Goal: Task Accomplishment & Management: Complete application form

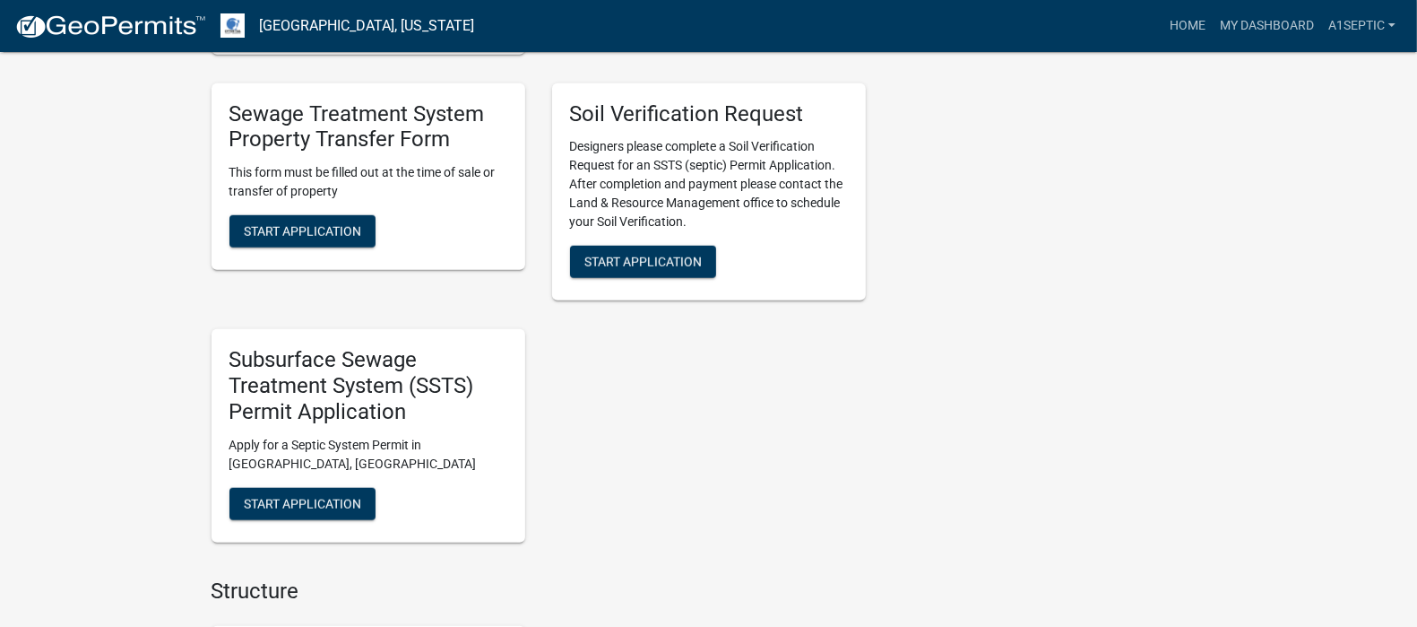
scroll to position [1336, 0]
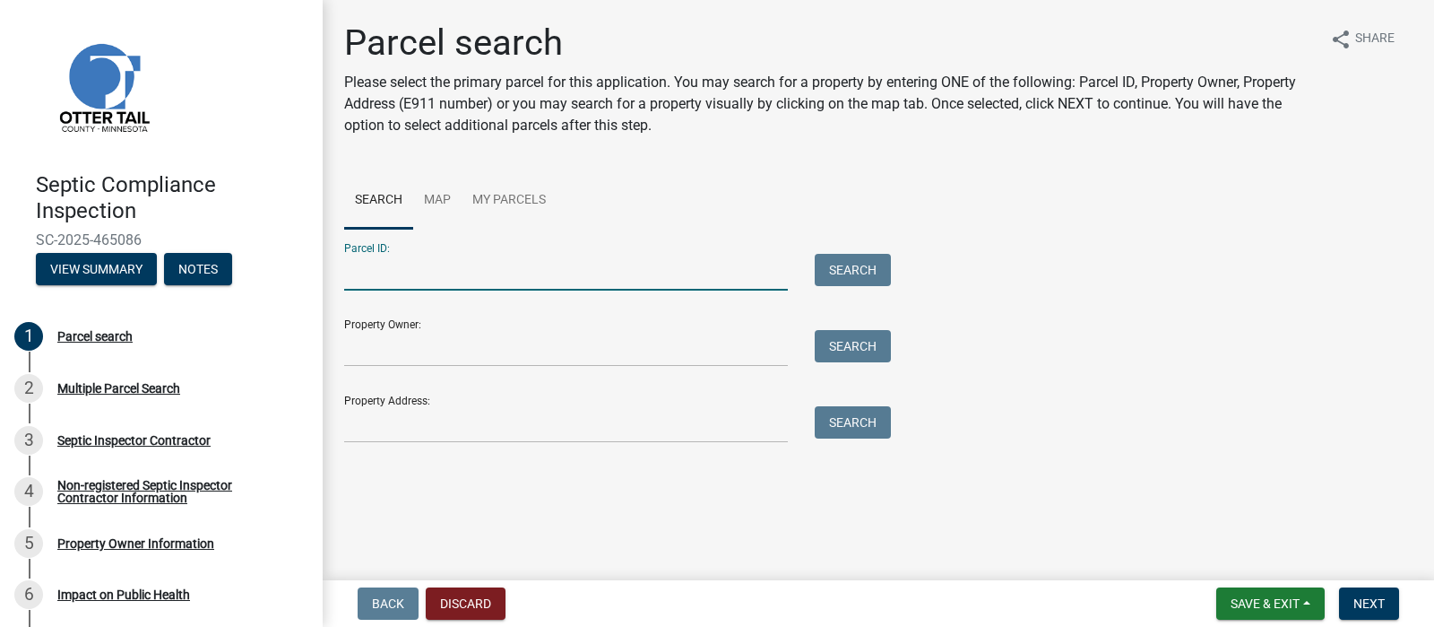
click at [367, 290] on input "Parcel ID:" at bounding box center [566, 272] width 444 height 37
type input "32000990526000"
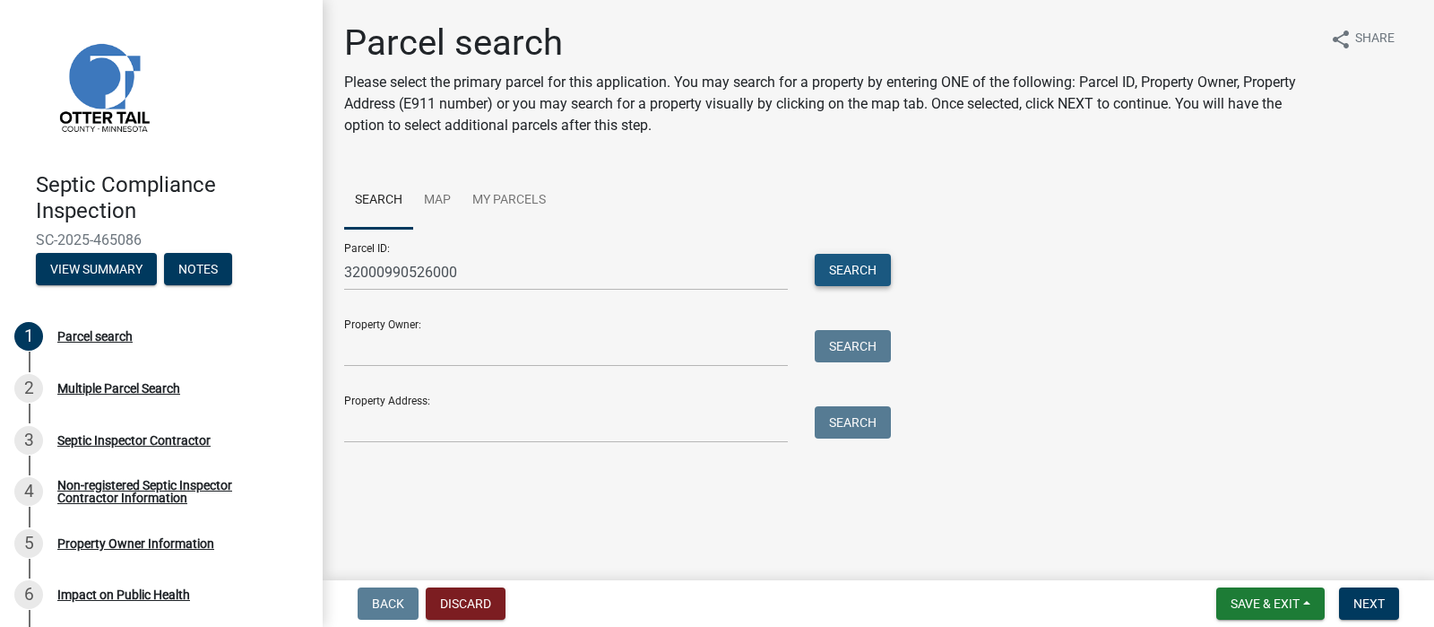
click at [838, 286] on button "Search" at bounding box center [853, 270] width 76 height 32
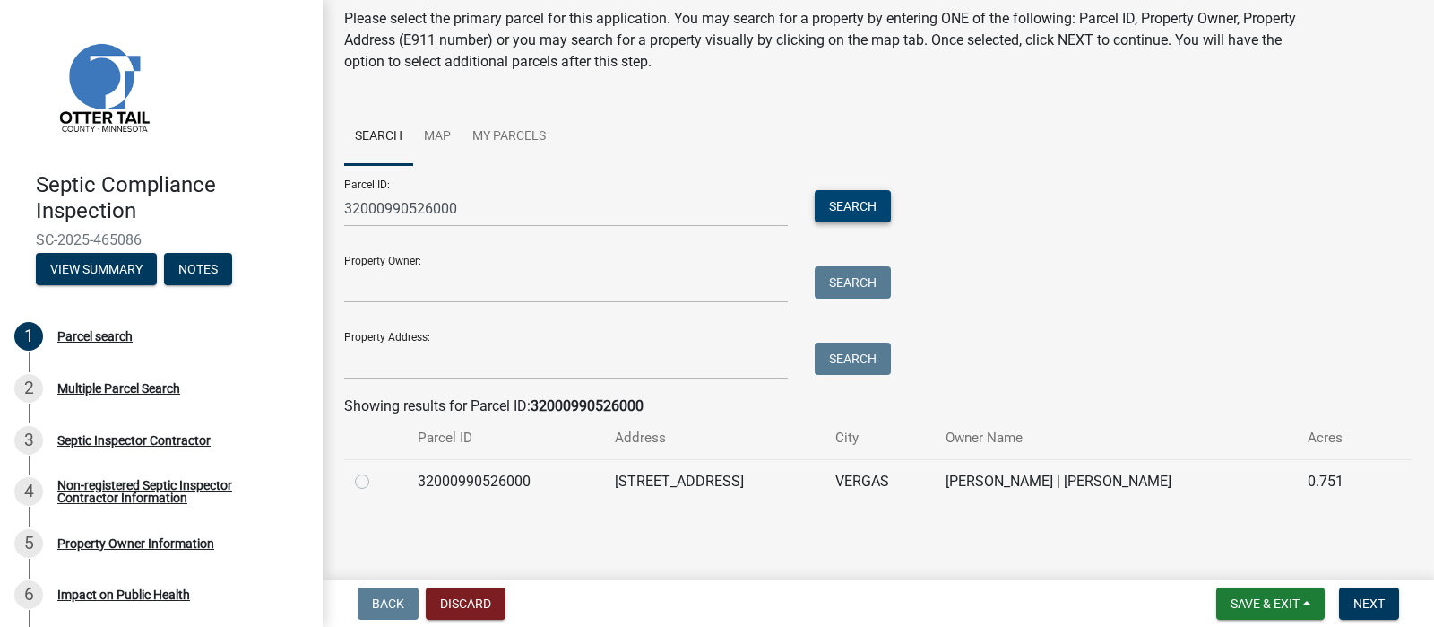
scroll to position [236, 0]
click at [376, 471] on label at bounding box center [376, 471] width 0 height 0
click at [376, 471] on input "radio" at bounding box center [382, 477] width 12 height 12
radio input "true"
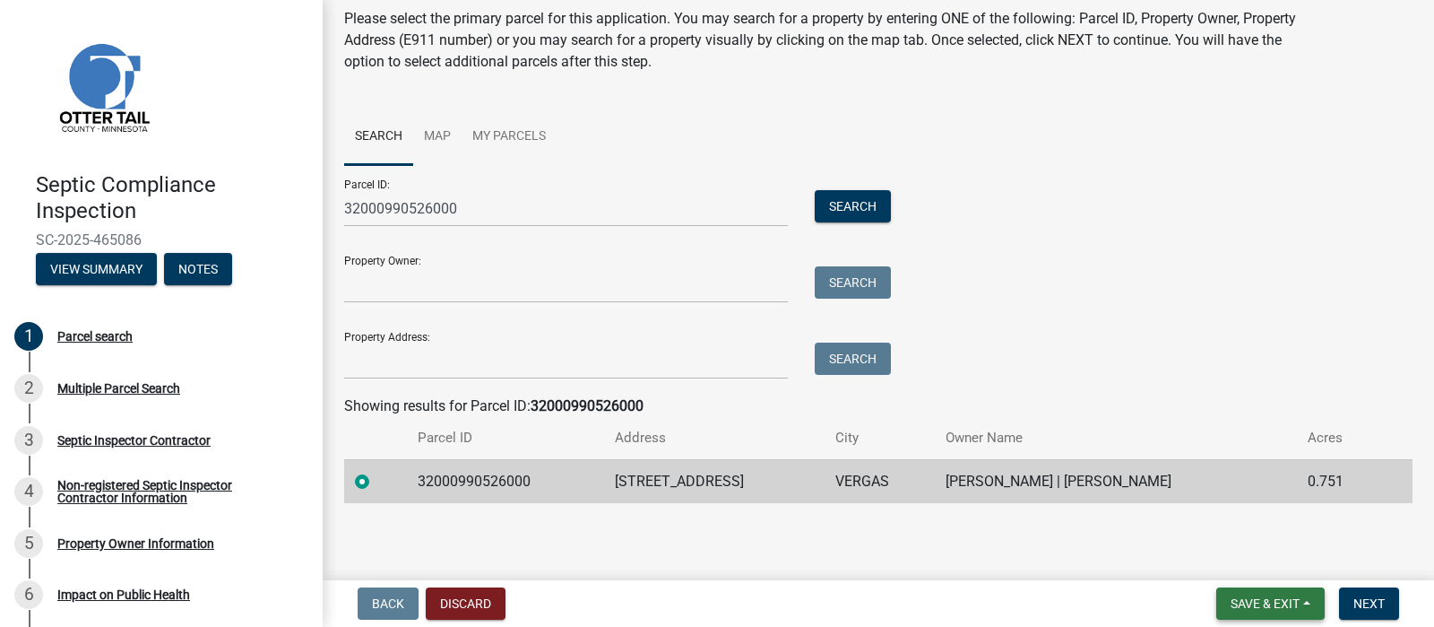
click at [1231, 596] on span "Save & Exit" at bounding box center [1265, 603] width 69 height 14
click at [1181, 484] on button "Save" at bounding box center [1252, 505] width 143 height 43
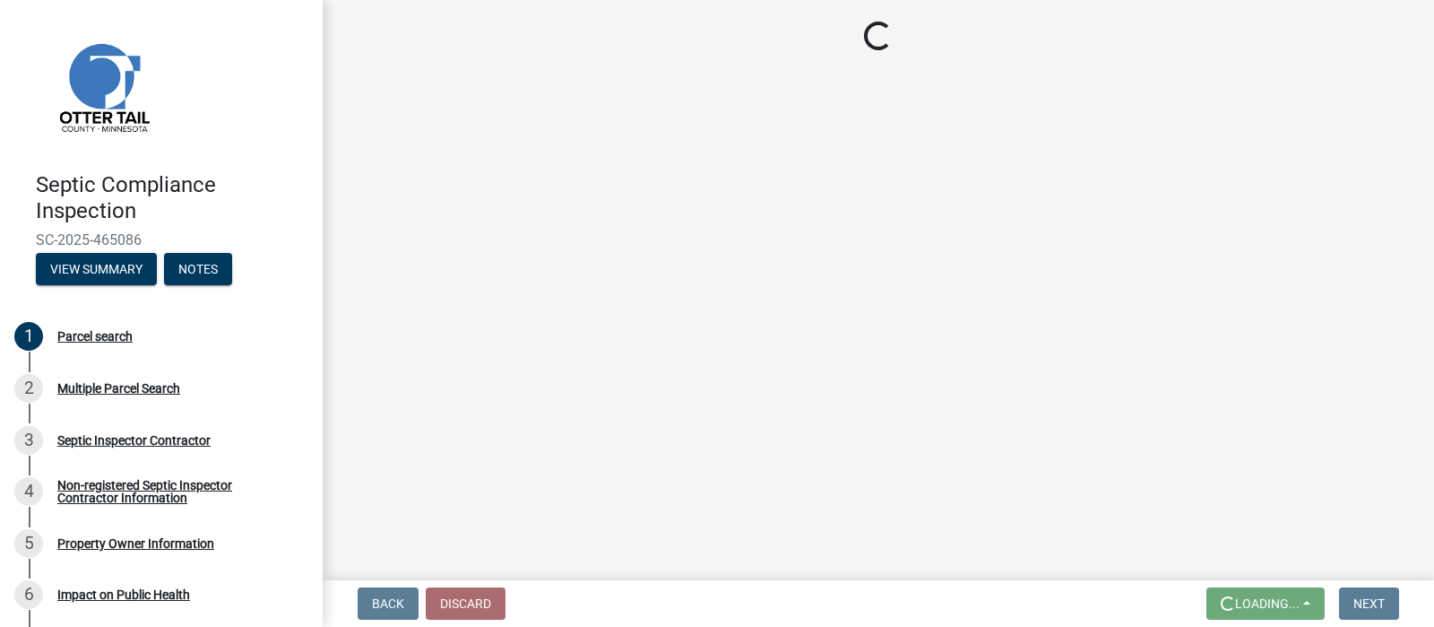
scroll to position [0, 0]
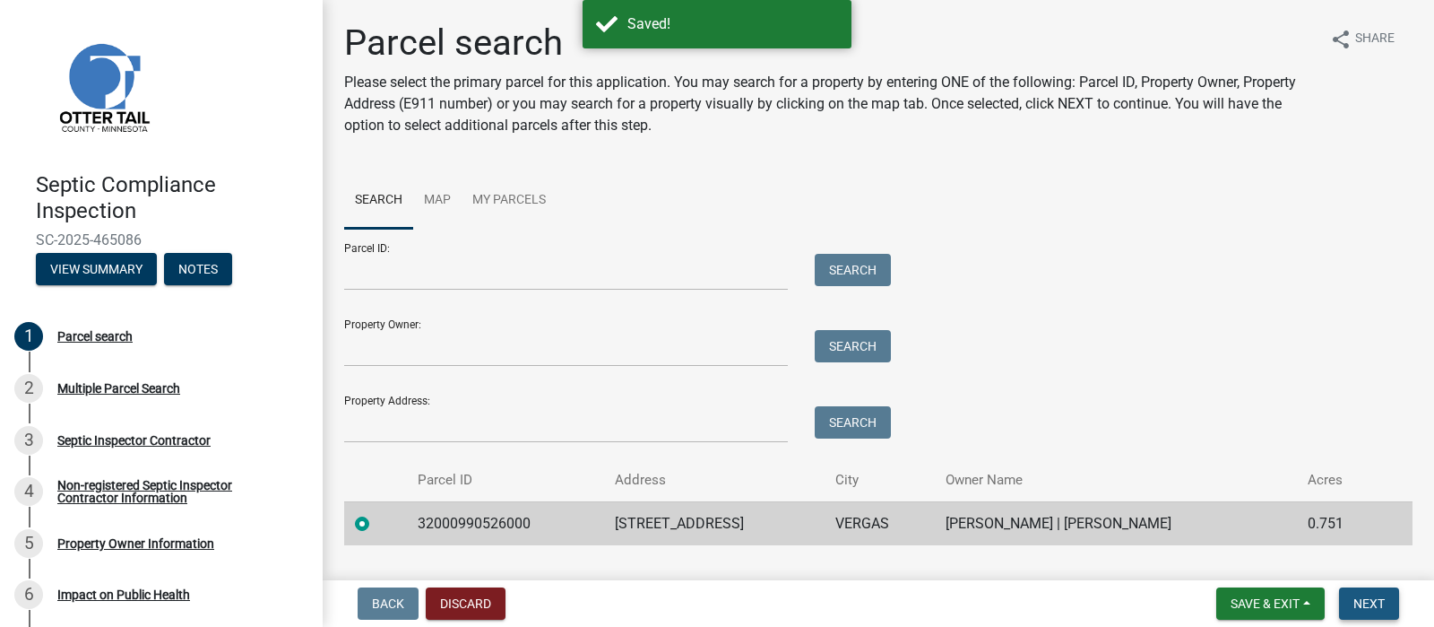
click at [1355, 599] on span "Next" at bounding box center [1368, 603] width 31 height 14
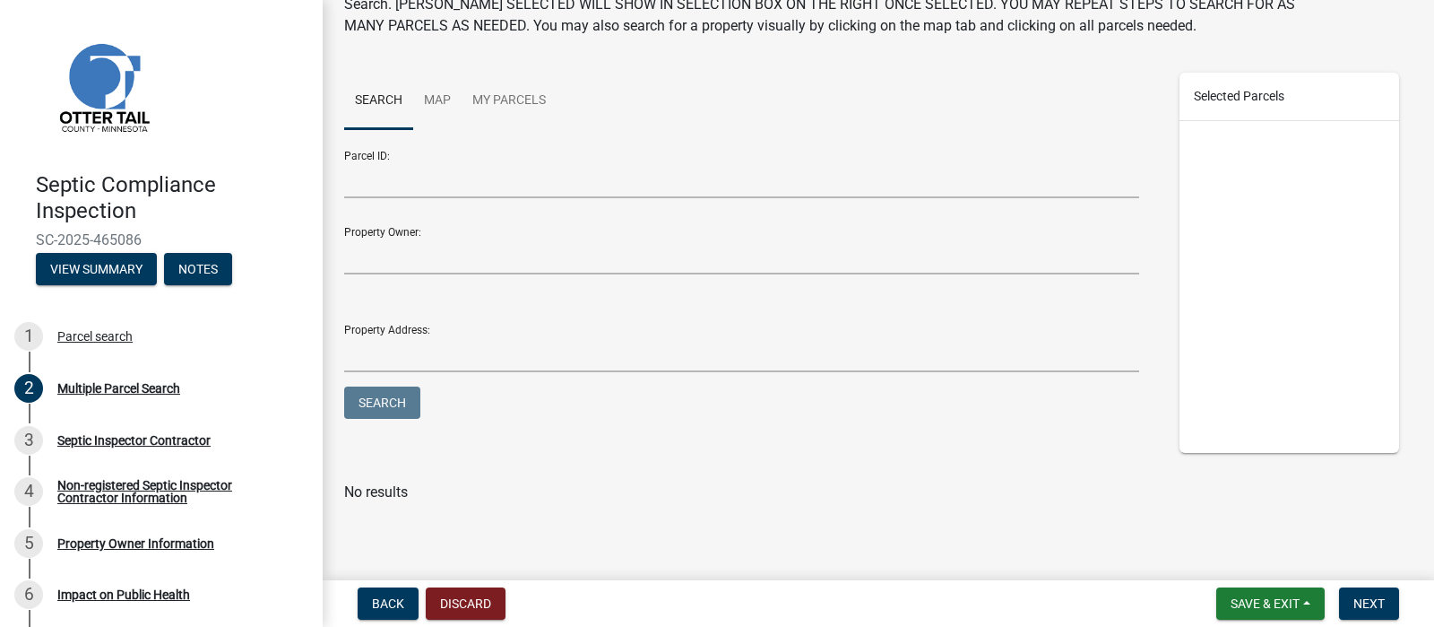
scroll to position [189, 0]
click at [1353, 597] on span "Next" at bounding box center [1368, 603] width 31 height 14
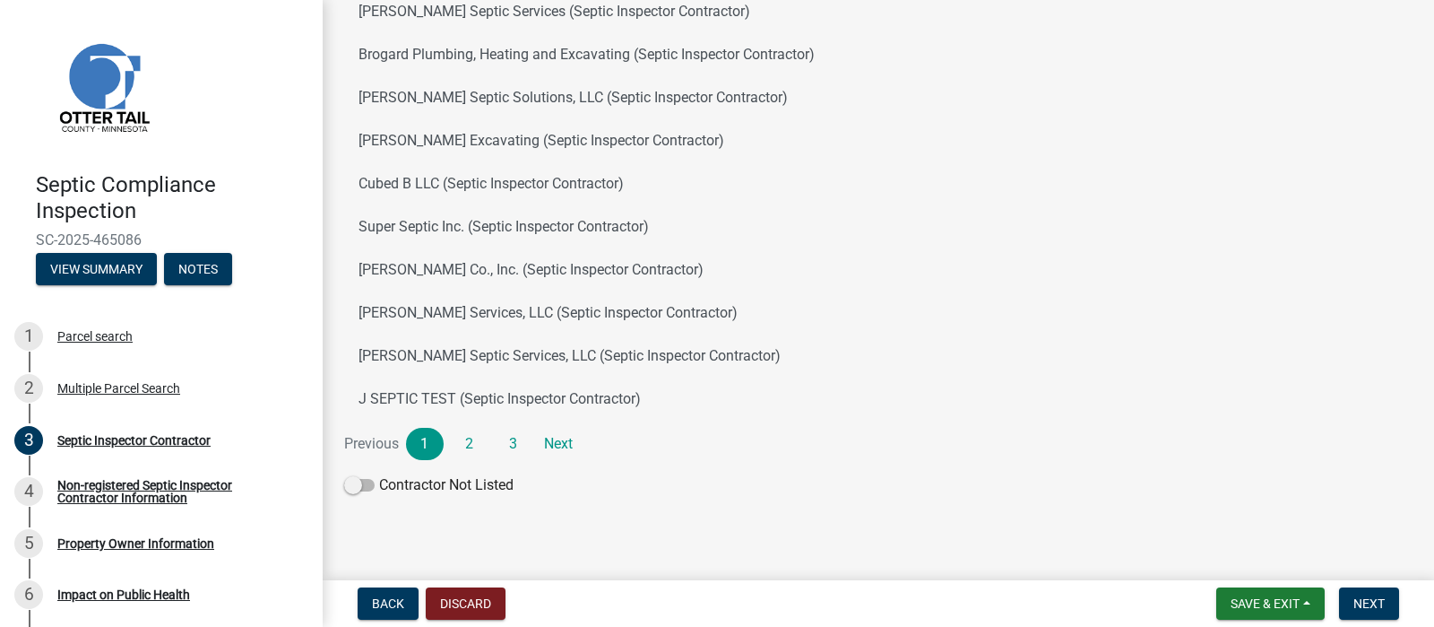
scroll to position [282, 0]
click at [488, 460] on link "2" at bounding box center [470, 444] width 38 height 32
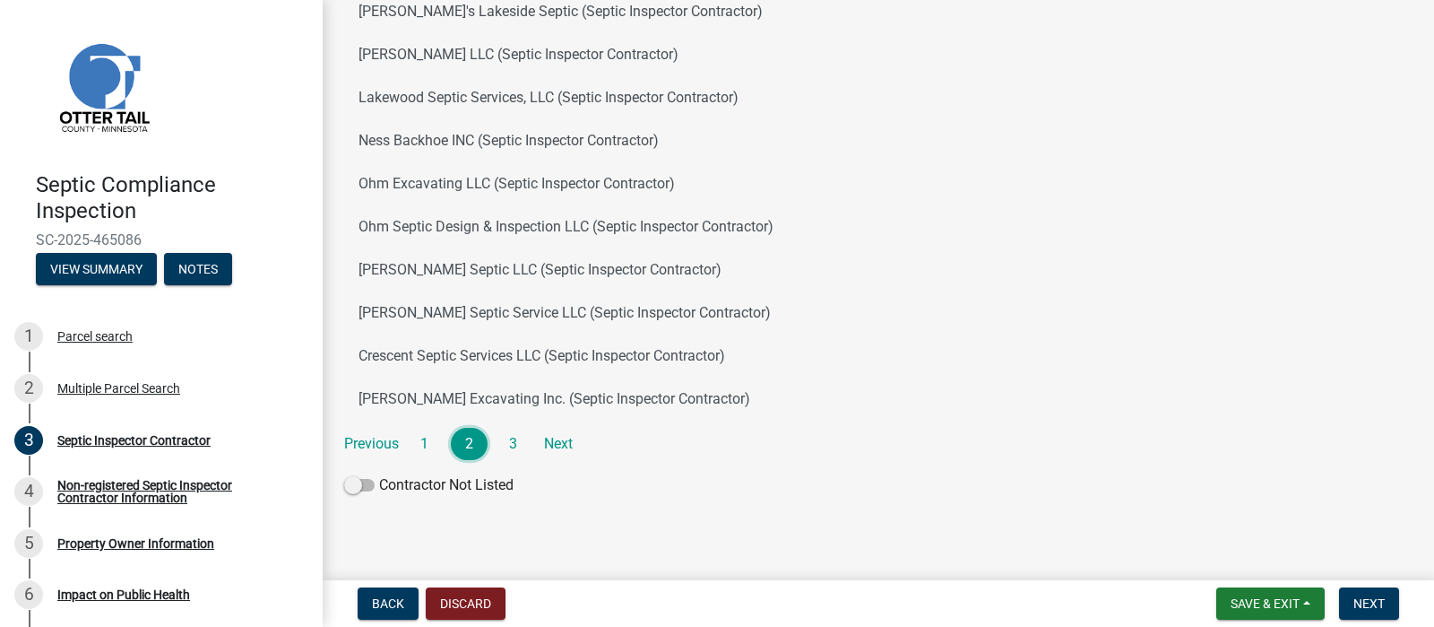
scroll to position [245, 0]
click at [532, 460] on link "3" at bounding box center [514, 444] width 38 height 32
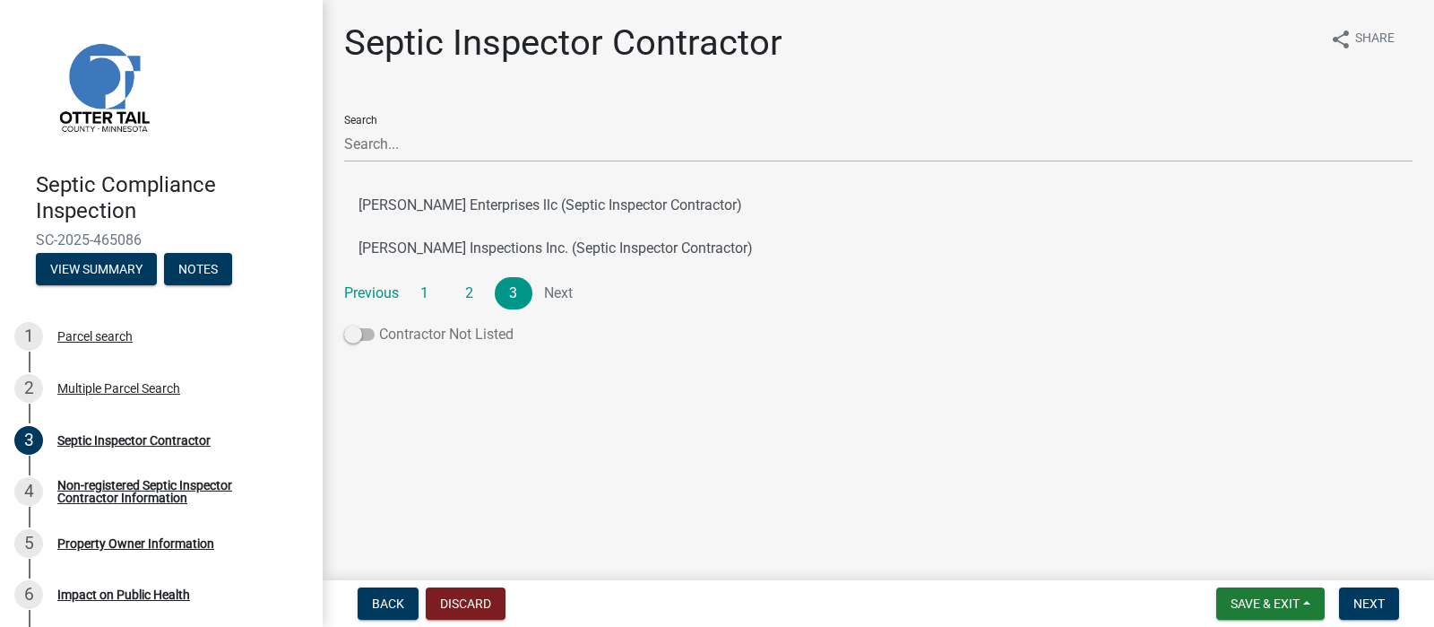
click at [363, 341] on span at bounding box center [359, 334] width 30 height 13
click at [379, 324] on input "Contractor Not Listed" at bounding box center [379, 324] width 0 height 0
drag, startPoint x: 363, startPoint y: 411, endPoint x: 444, endPoint y: 445, distance: 87.6
click at [444, 368] on div "Septic Inspector Contractor share Share Search Kidrowski Enterprises llc (Septi…" at bounding box center [878, 195] width 1095 height 347
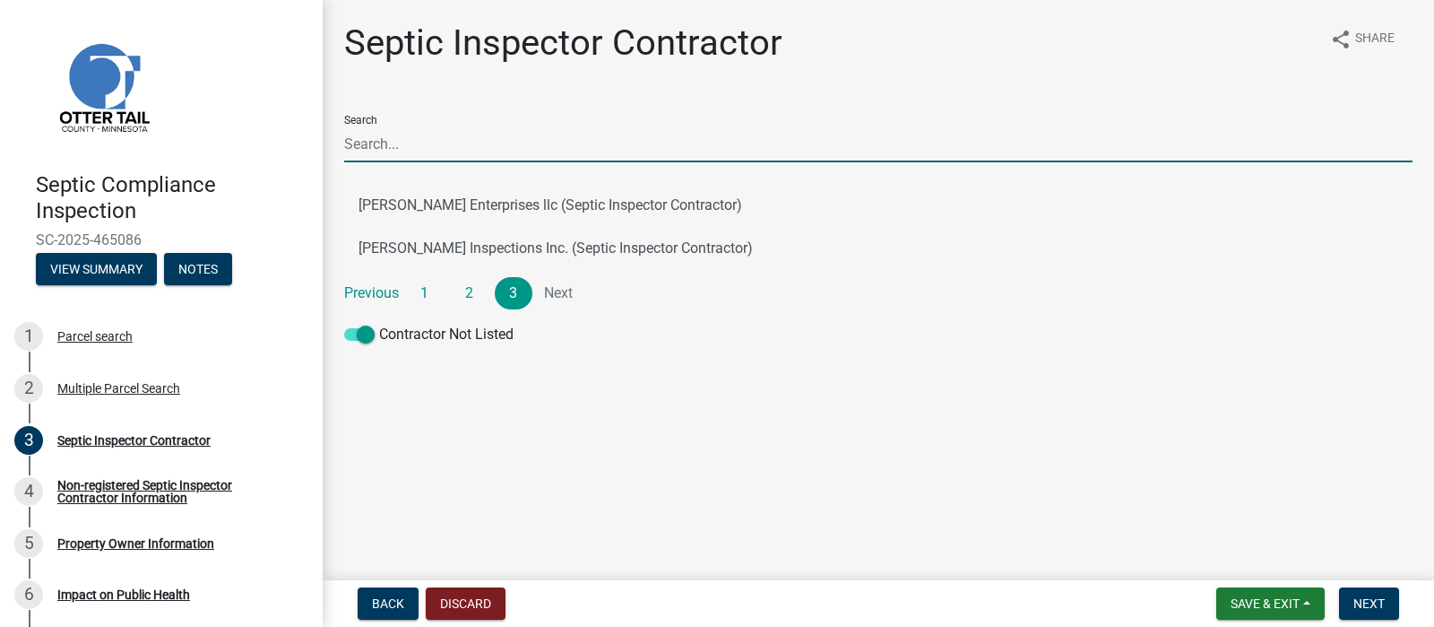
click at [413, 162] on input "Search" at bounding box center [878, 143] width 1068 height 37
type input "2029"
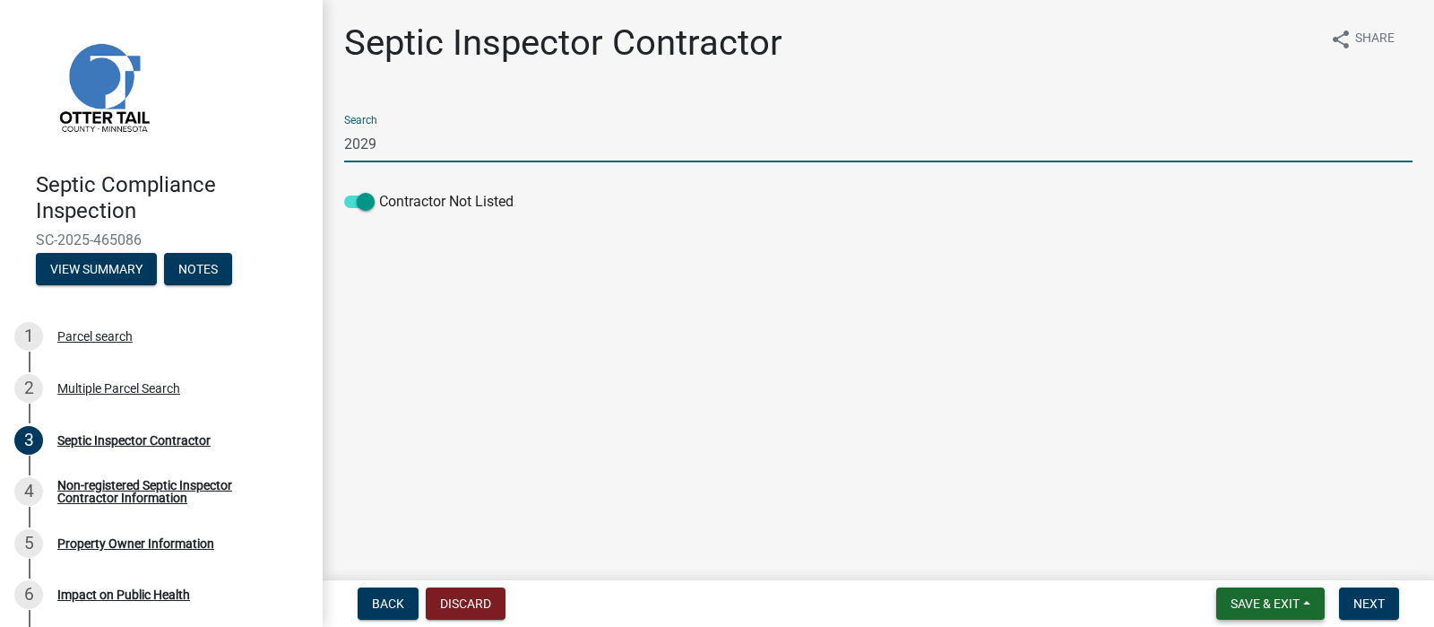
click at [1231, 596] on span "Save & Exit" at bounding box center [1265, 603] width 69 height 14
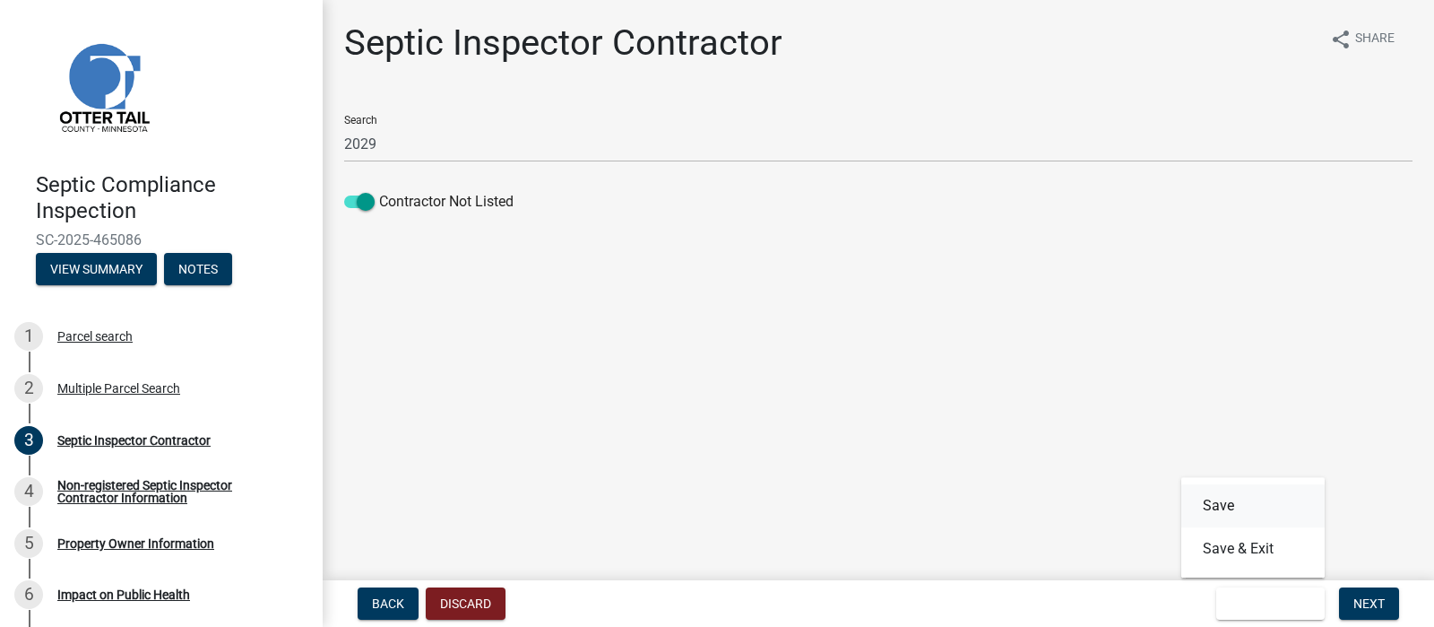
click at [1181, 484] on button "Save" at bounding box center [1252, 505] width 143 height 43
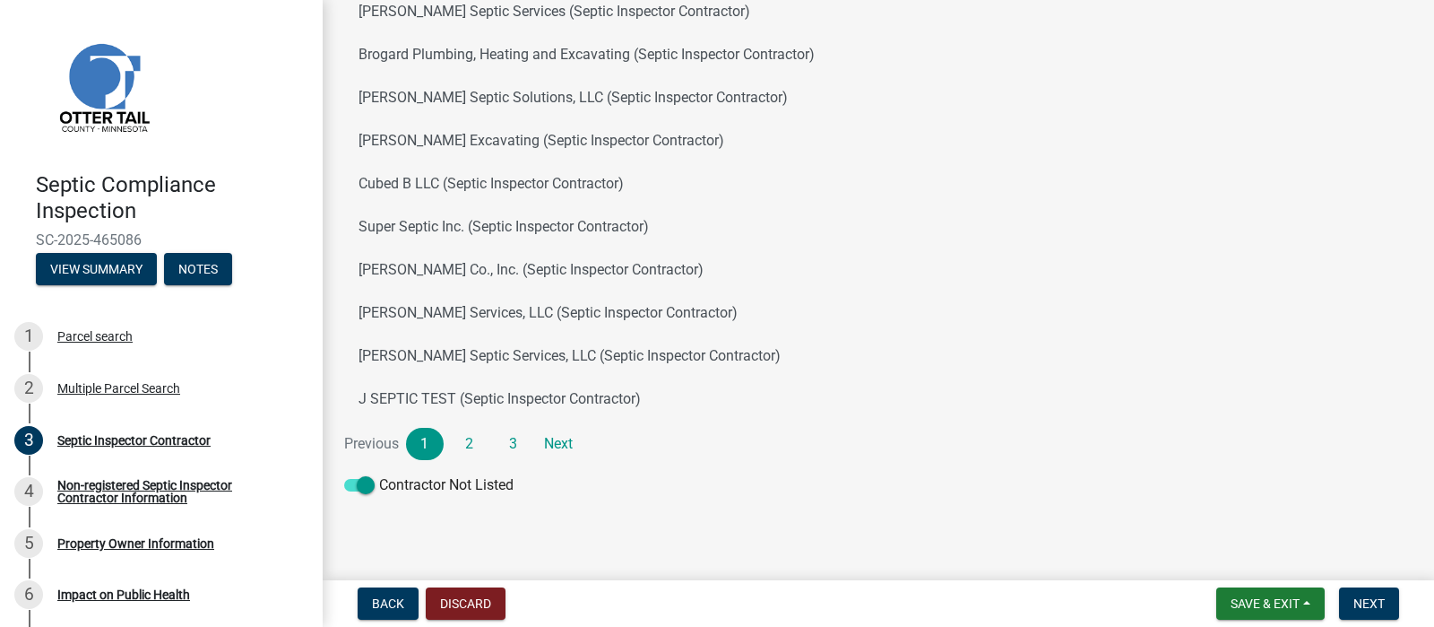
scroll to position [371, 0]
click at [1353, 604] on span "Next" at bounding box center [1368, 603] width 31 height 14
click at [1355, 596] on span "Next" at bounding box center [1368, 603] width 31 height 14
click at [1353, 598] on span "Next" at bounding box center [1368, 603] width 31 height 14
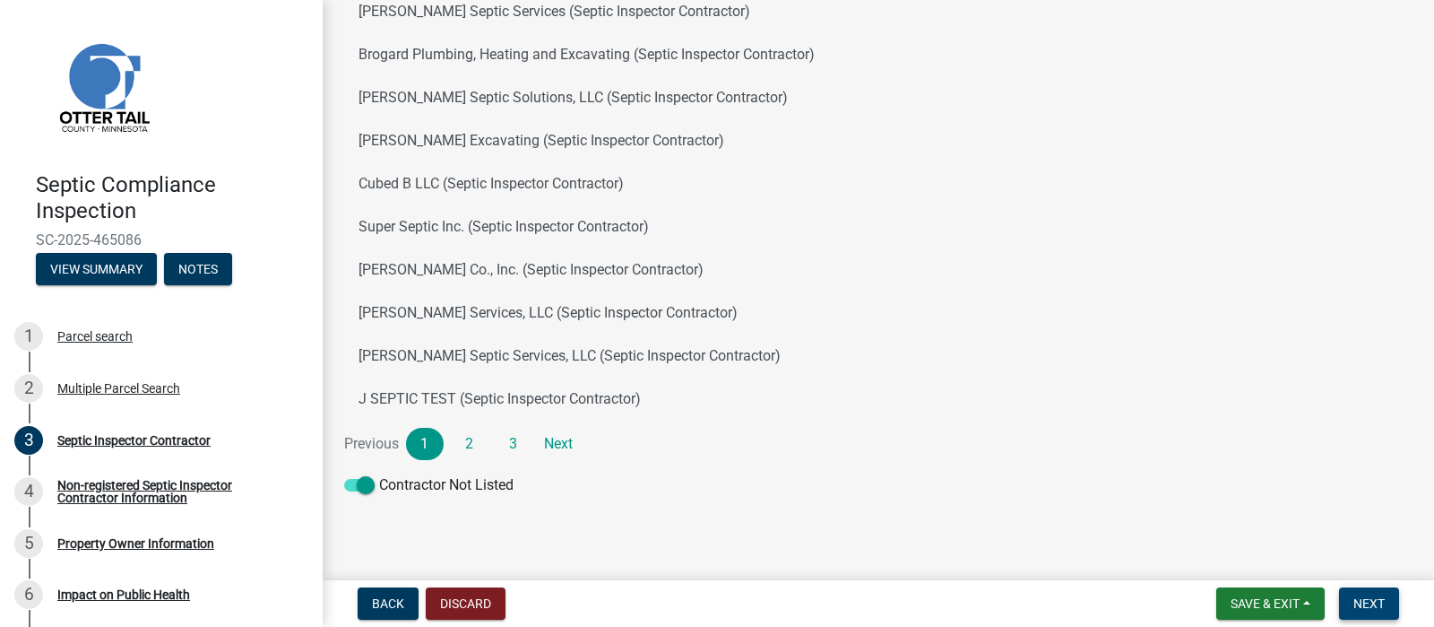
click at [1353, 598] on span "Next" at bounding box center [1368, 603] width 31 height 14
click at [1355, 596] on span "Next" at bounding box center [1368, 603] width 31 height 14
click at [577, 428] on link "Next" at bounding box center [559, 444] width 38 height 32
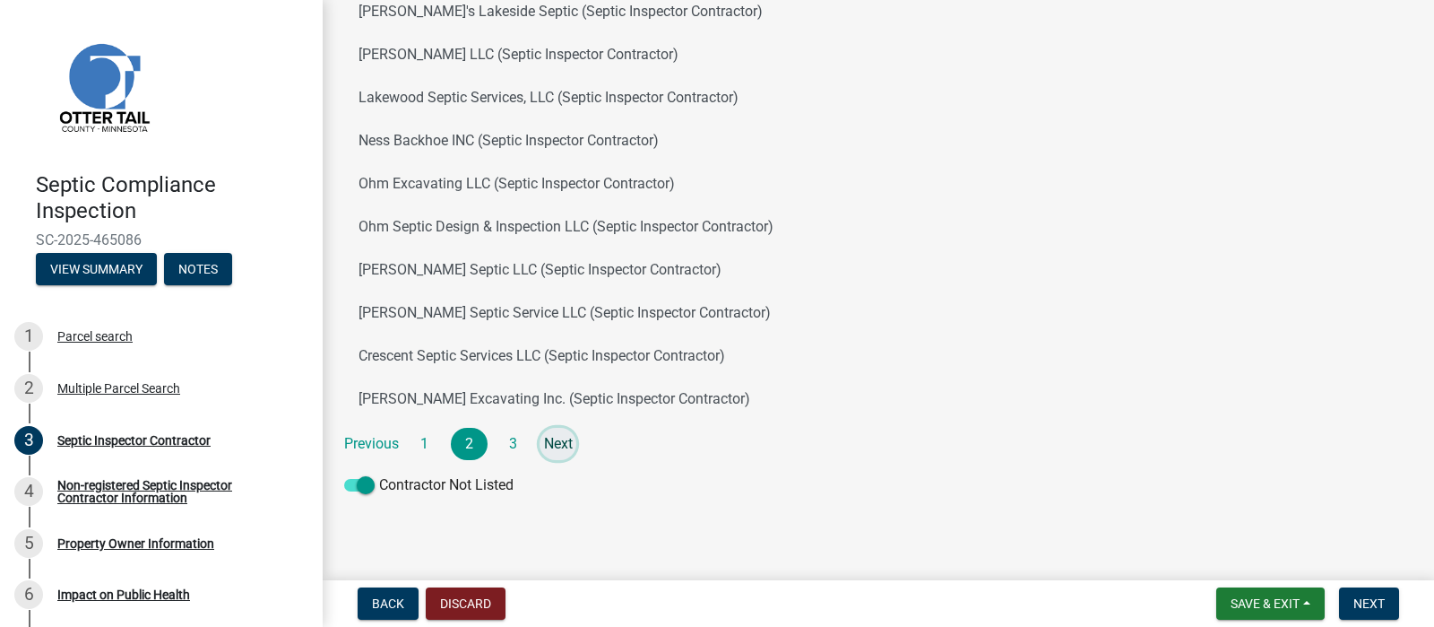
click at [577, 428] on link "Next" at bounding box center [559, 444] width 38 height 32
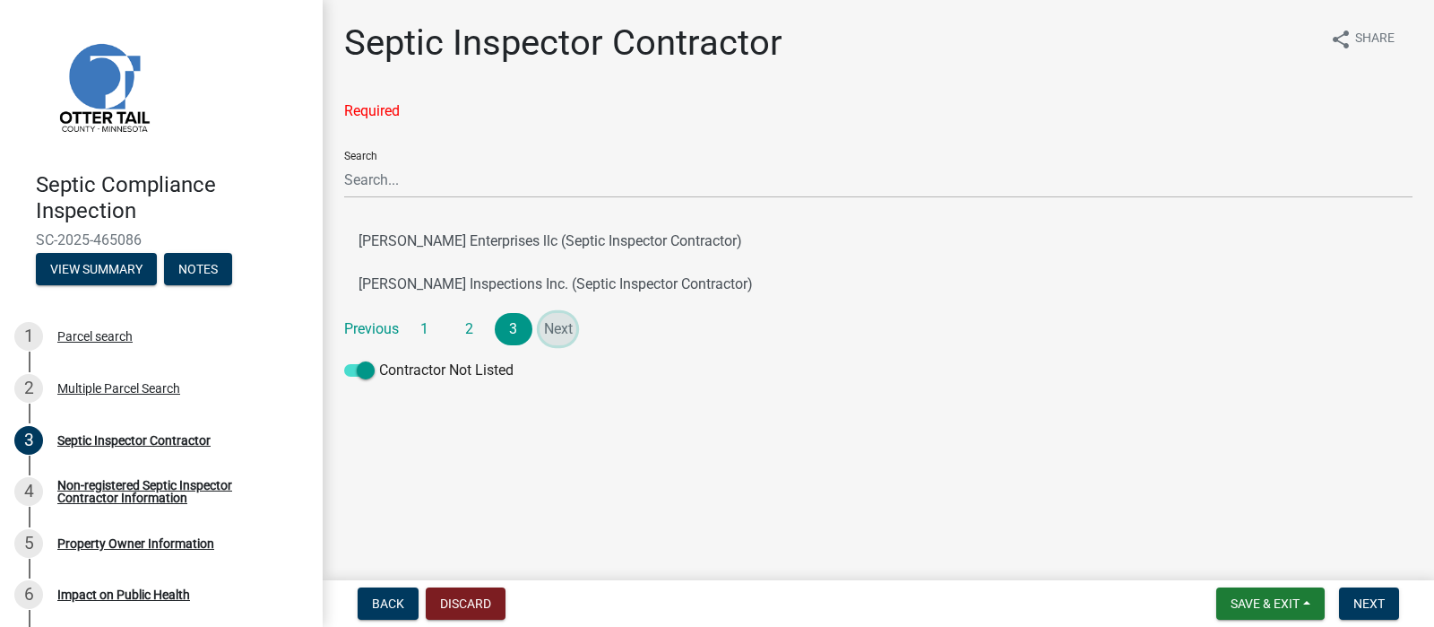
scroll to position [0, 0]
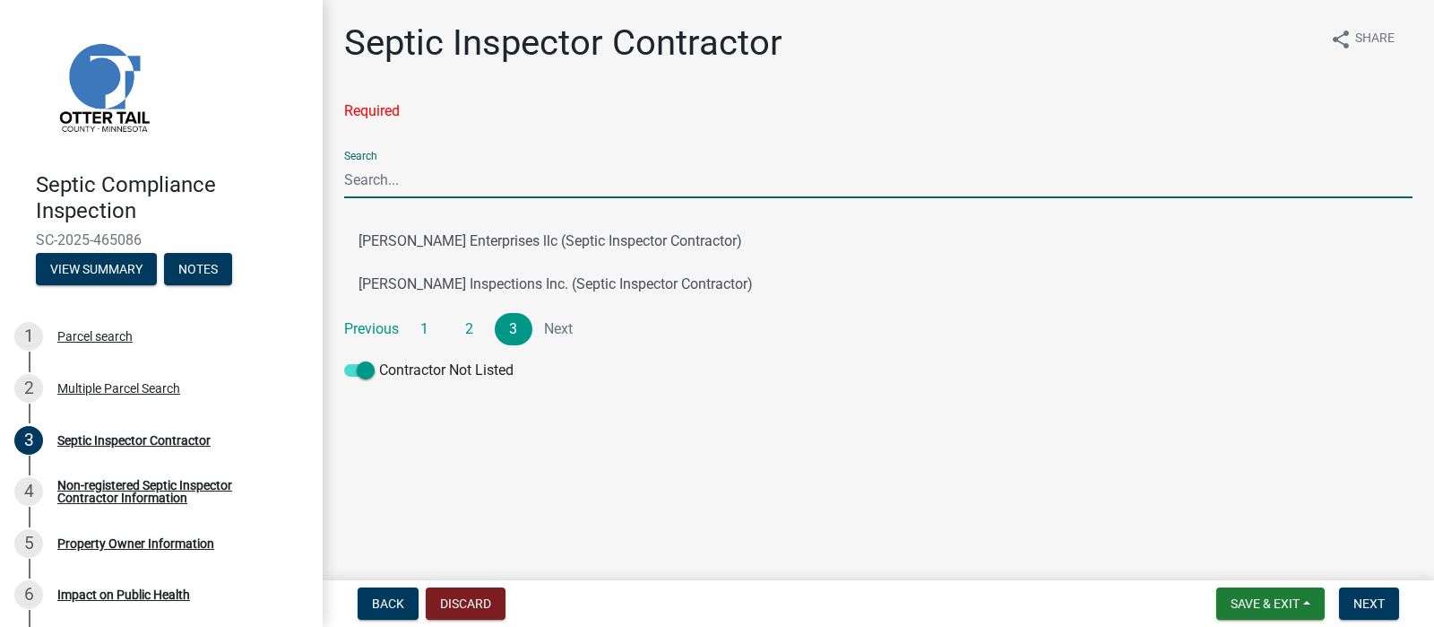
click at [408, 198] on input "Search" at bounding box center [878, 179] width 1068 height 37
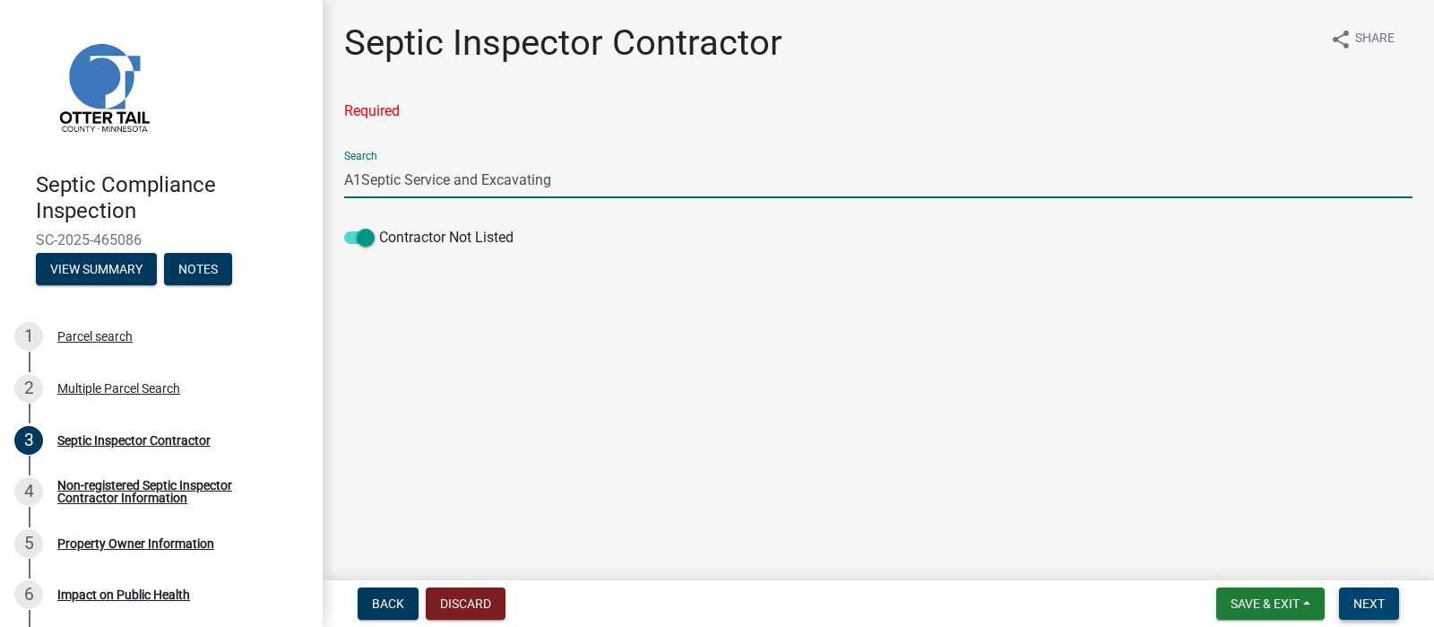
type input "A1Septic Service and Excavating"
click at [1353, 601] on span "Next" at bounding box center [1368, 603] width 31 height 14
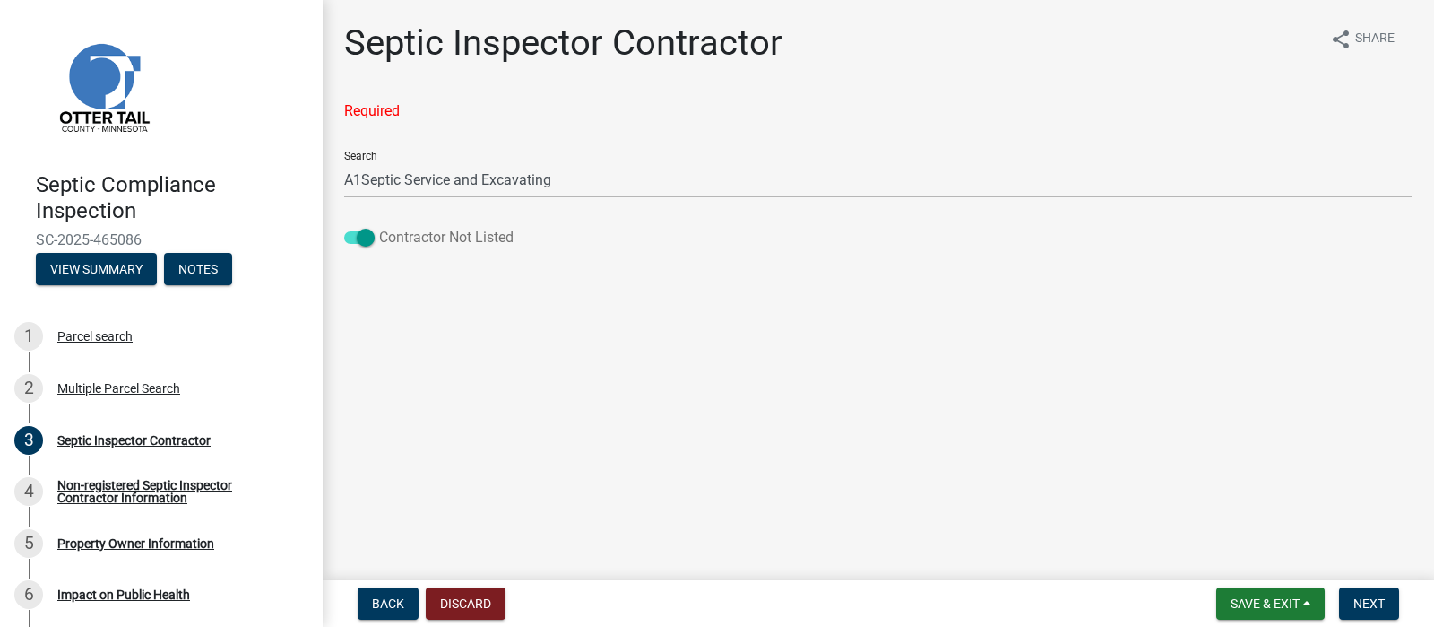
click at [471, 248] on label "Contractor Not Listed" at bounding box center [428, 238] width 169 height 22
click at [379, 227] on input "Contractor Not Listed" at bounding box center [379, 227] width 0 height 0
drag, startPoint x: 355, startPoint y: 294, endPoint x: 364, endPoint y: 292, distance: 9.1
click at [364, 244] on span at bounding box center [359, 237] width 30 height 13
click at [379, 227] on input "Contractor Not Listed" at bounding box center [379, 227] width 0 height 0
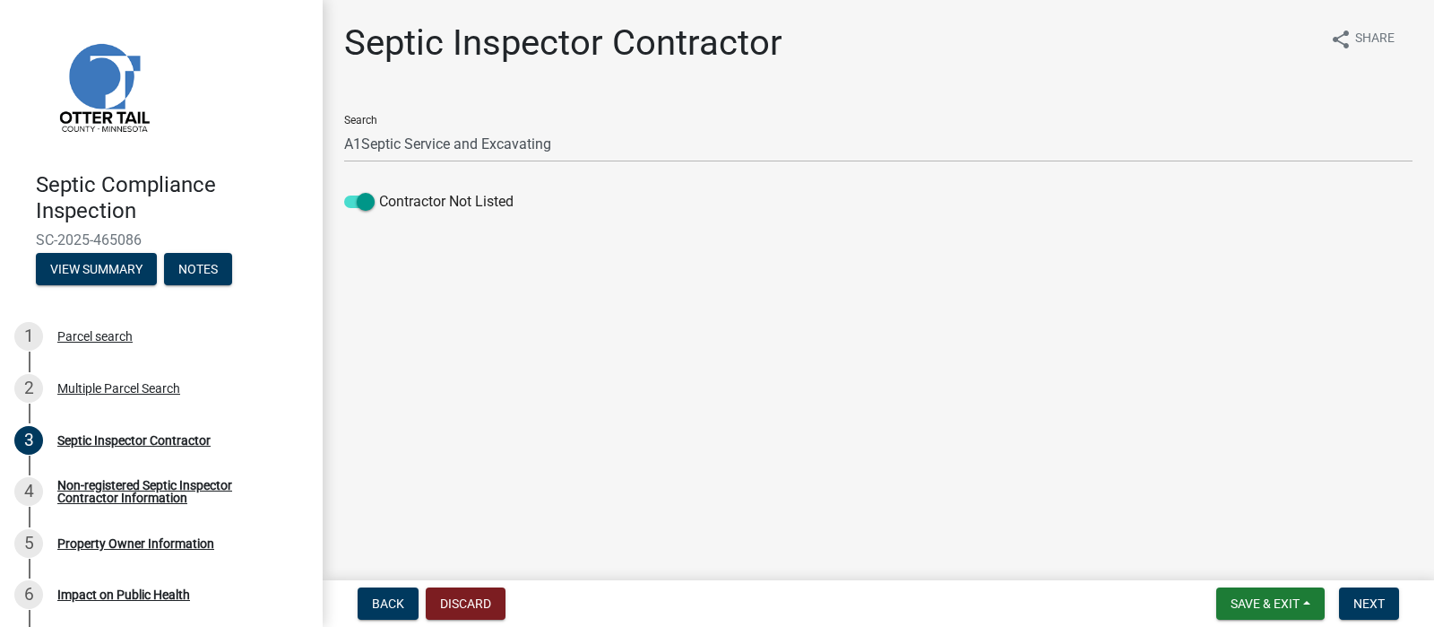
click at [364, 236] on div "Septic Inspector Contractor share Share Search A1Septic Service and Excavating …" at bounding box center [878, 129] width 1095 height 214
drag, startPoint x: 1416, startPoint y: 215, endPoint x: 1427, endPoint y: 186, distance: 31.5
click at [1416, 186] on div "Septic Inspector Contractor share Share Search A1Septic Service and Excavating …" at bounding box center [878, 129] width 1111 height 214
click at [1356, 598] on span "Next" at bounding box center [1368, 603] width 31 height 14
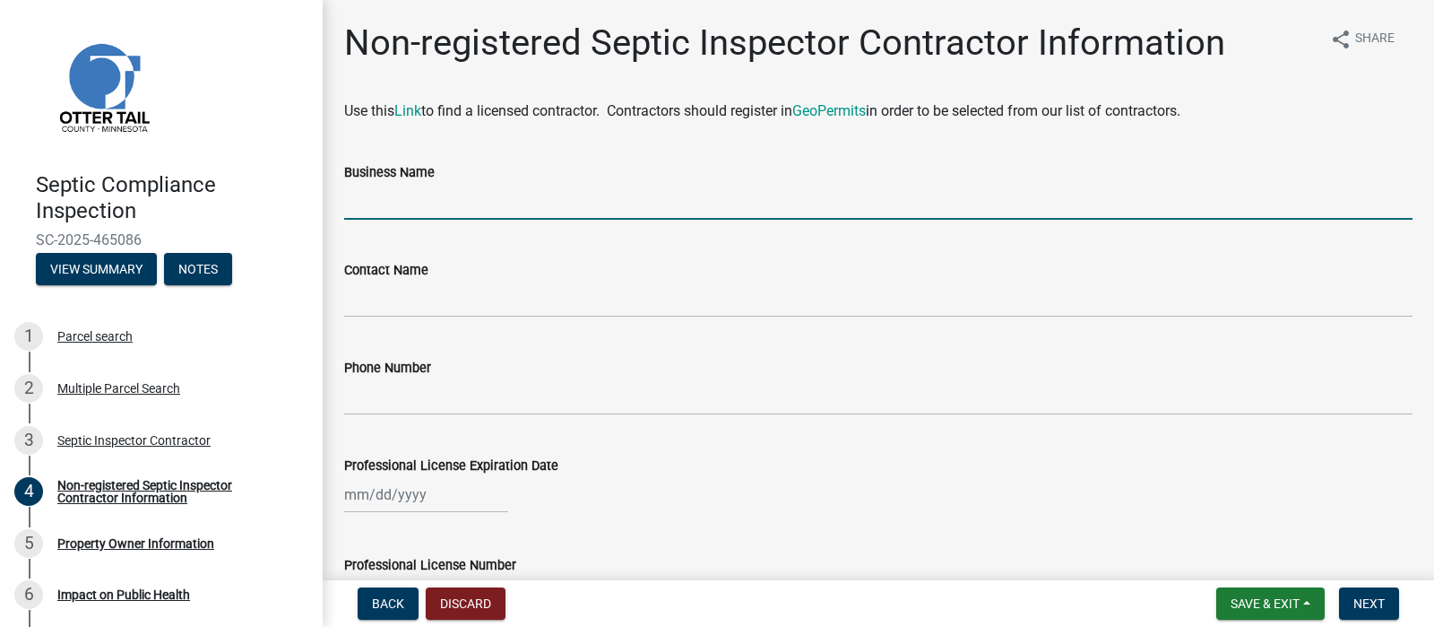
click at [373, 220] on input "Business Name" at bounding box center [878, 201] width 1068 height 37
type input "A1 Septic Service And Exavating"
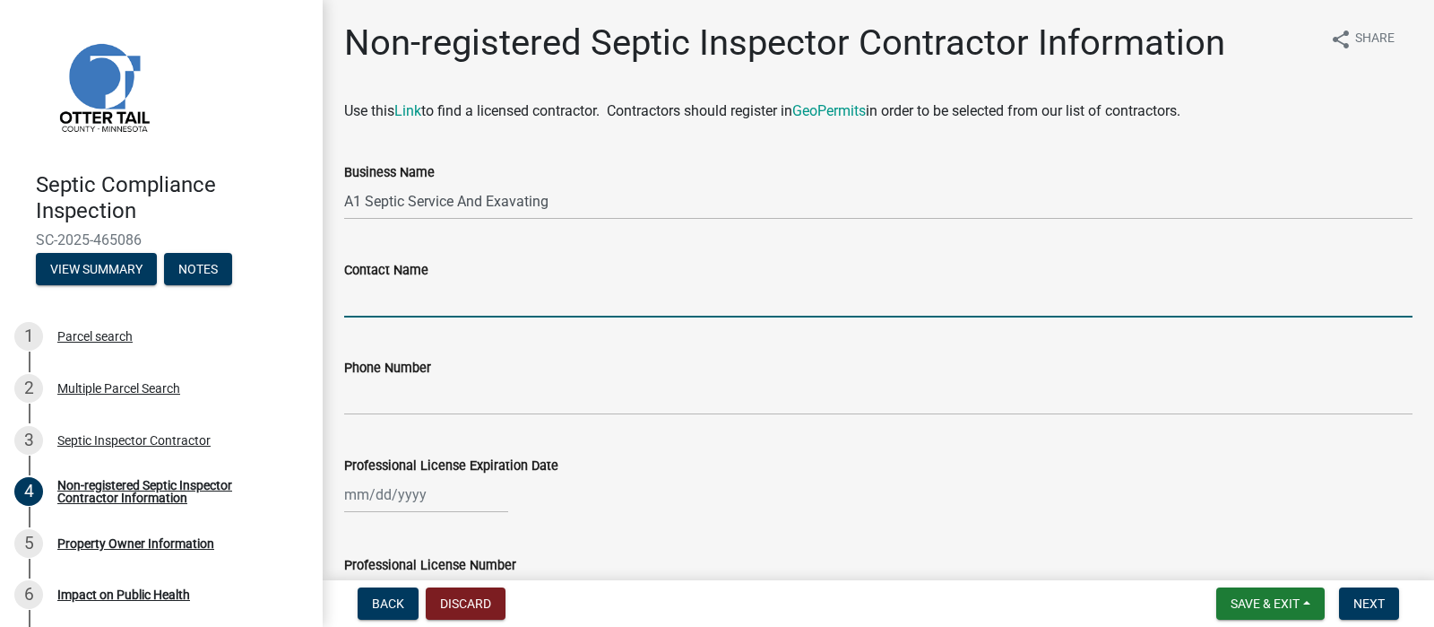
click at [367, 317] on input "Contact Name" at bounding box center [878, 299] width 1068 height 37
type input "Patricia Stock"
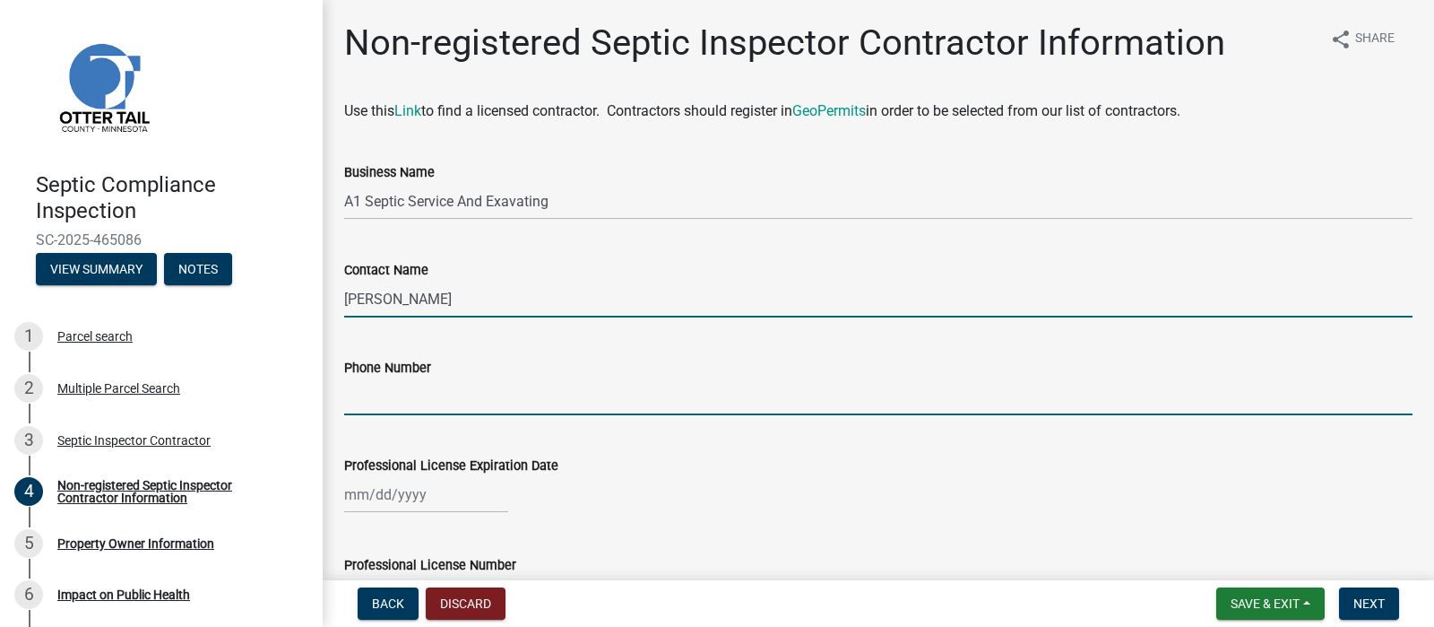
type input "2187667295"
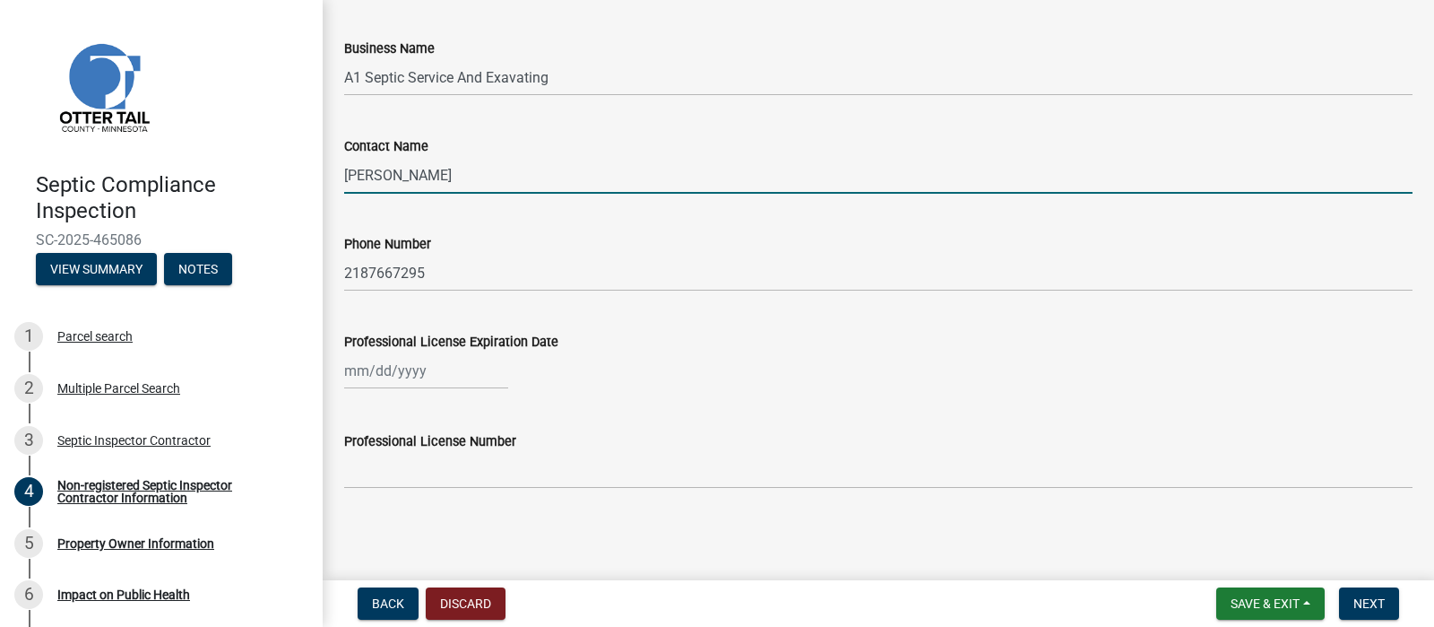
scroll to position [286, 0]
click at [380, 389] on div at bounding box center [426, 370] width 164 height 37
select select "8"
select select "2025"
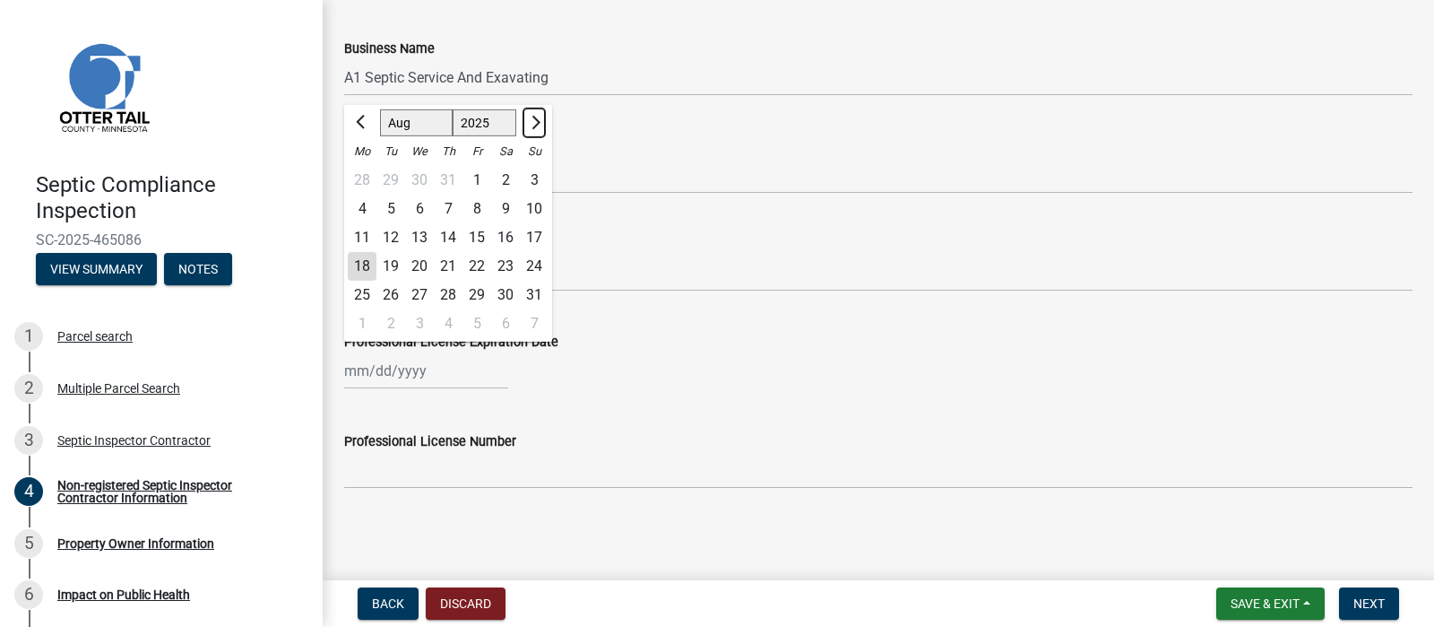
click at [540, 116] on span "Next month" at bounding box center [533, 122] width 13 height 13
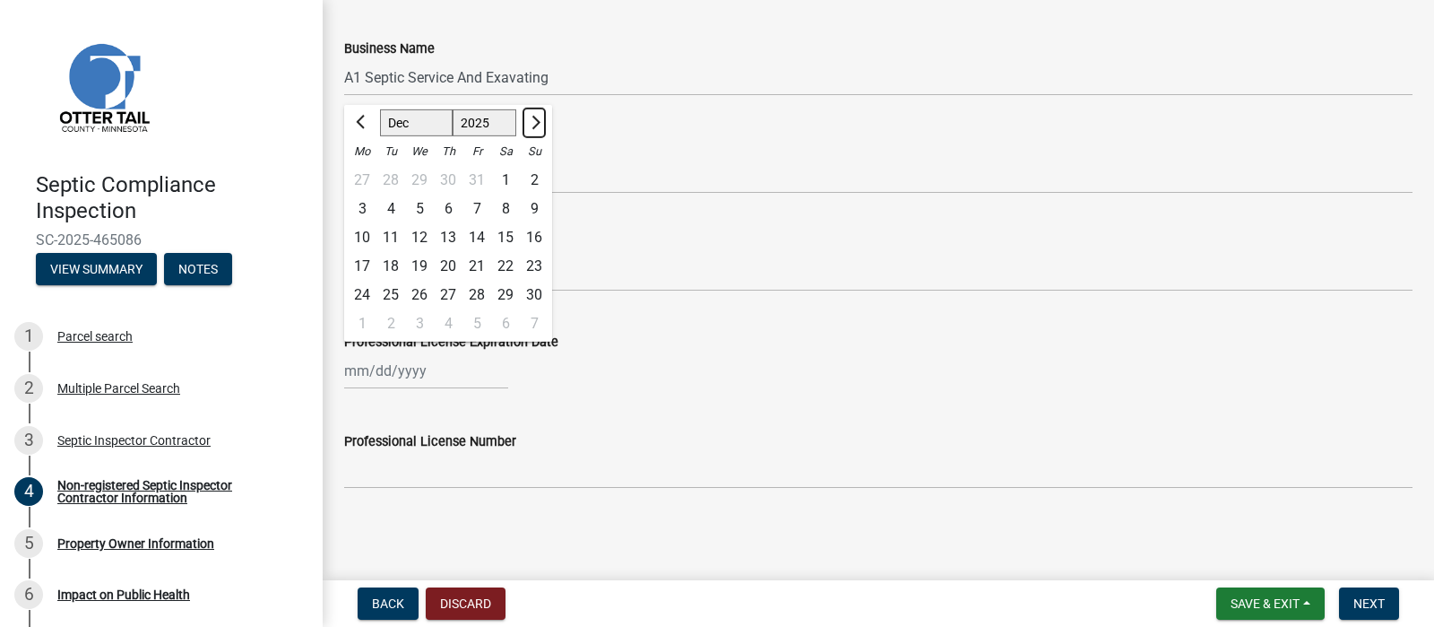
select select "1"
select select "2026"
click at [540, 116] on span "Next month" at bounding box center [533, 122] width 13 height 13
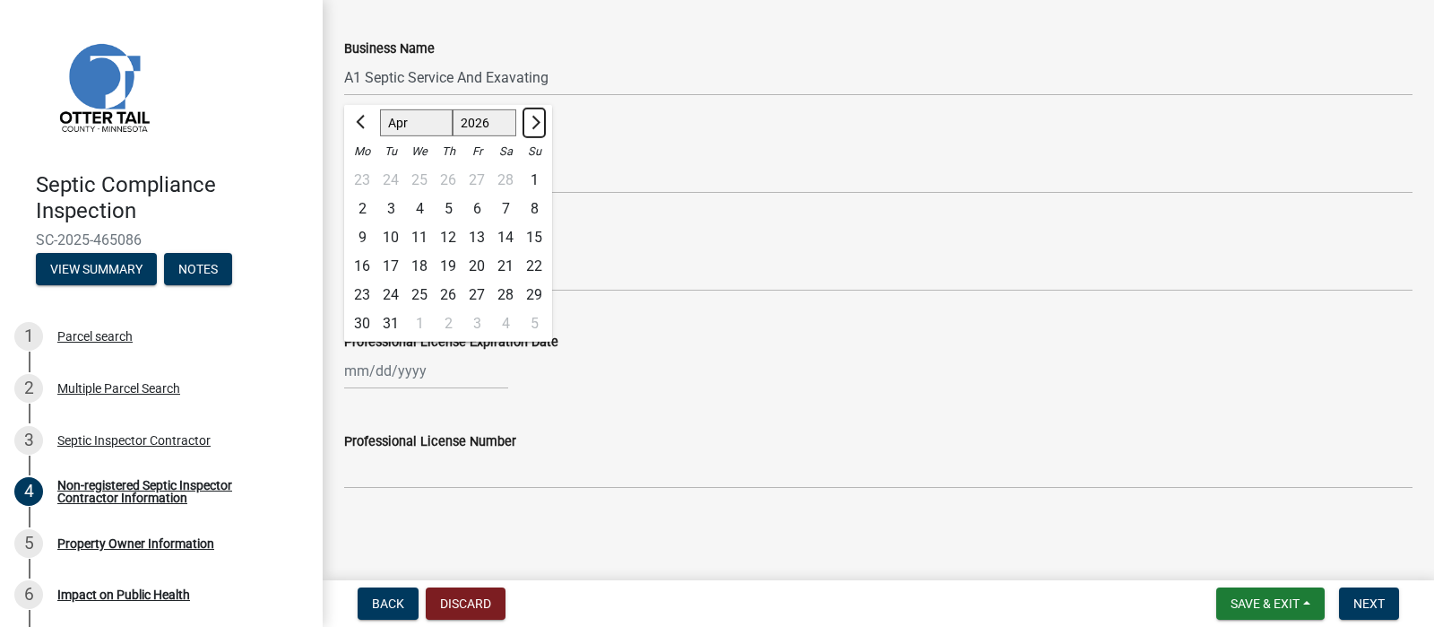
click at [540, 116] on span "Next month" at bounding box center [533, 122] width 13 height 13
click at [369, 116] on span "Previous month" at bounding box center [362, 122] width 13 height 13
select select "5"
click at [405, 220] on div "5" at bounding box center [390, 208] width 29 height 29
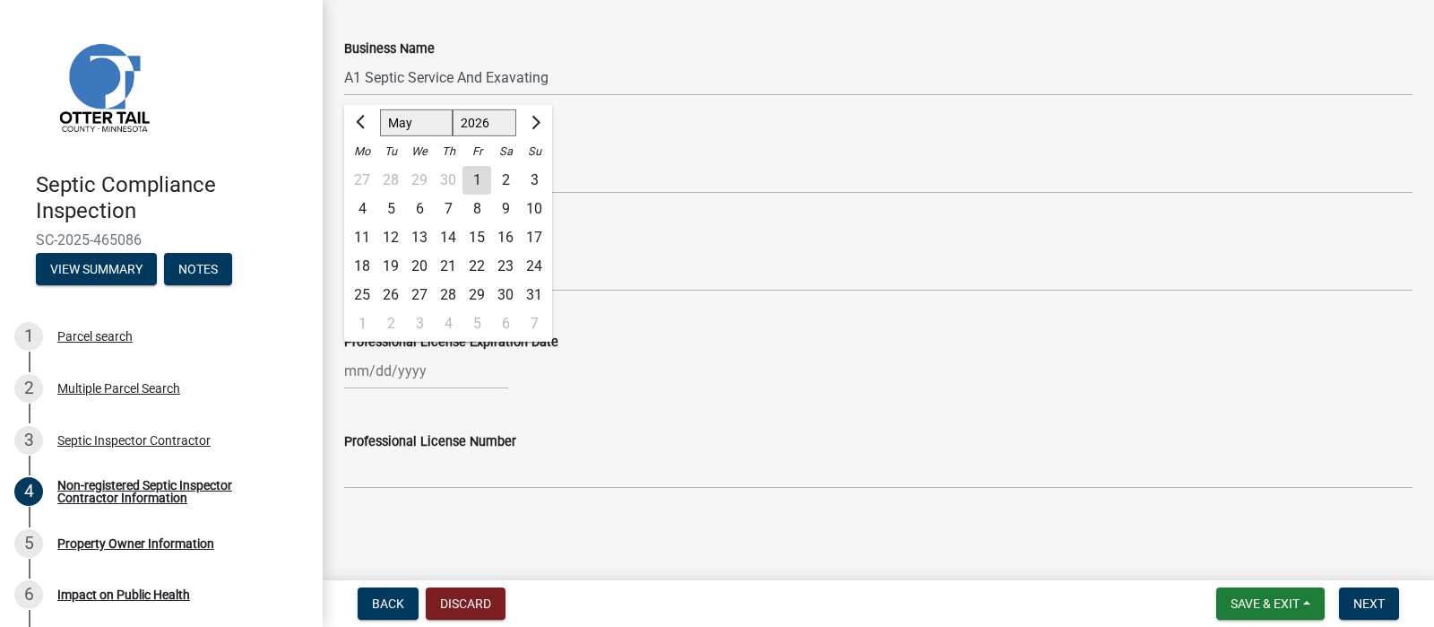
type input "05/05/2026"
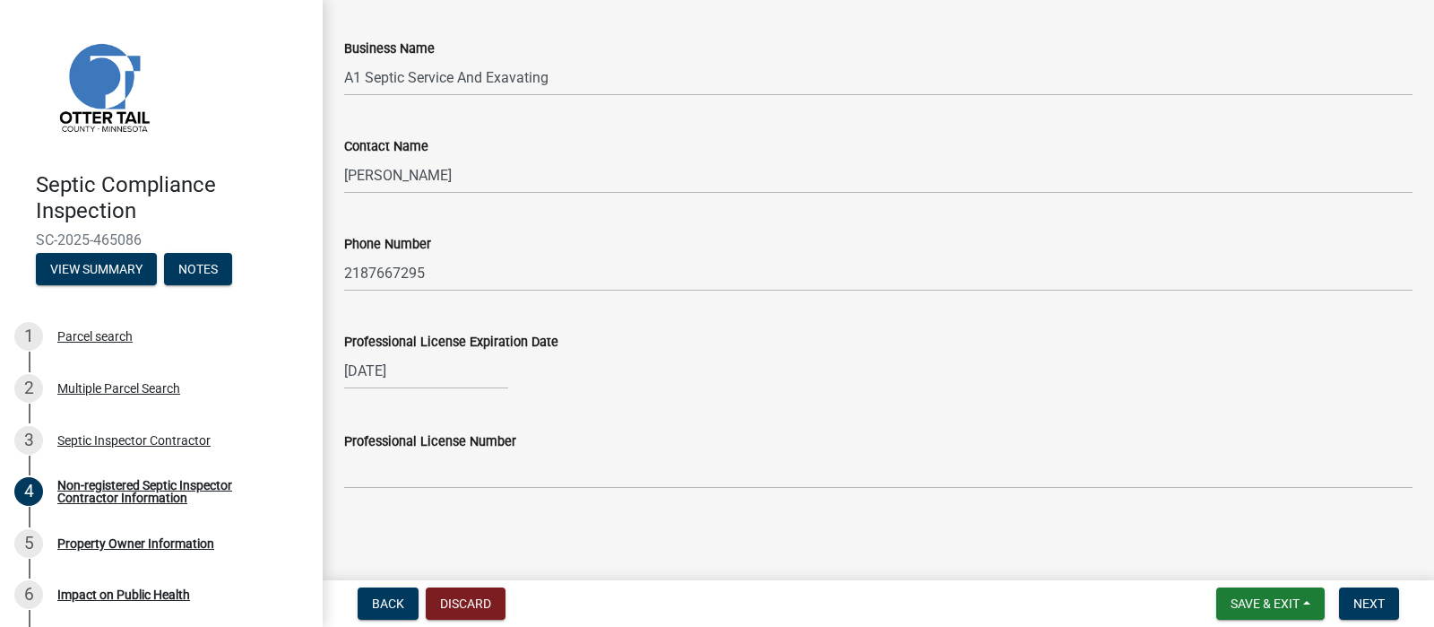
scroll to position [363, 0]
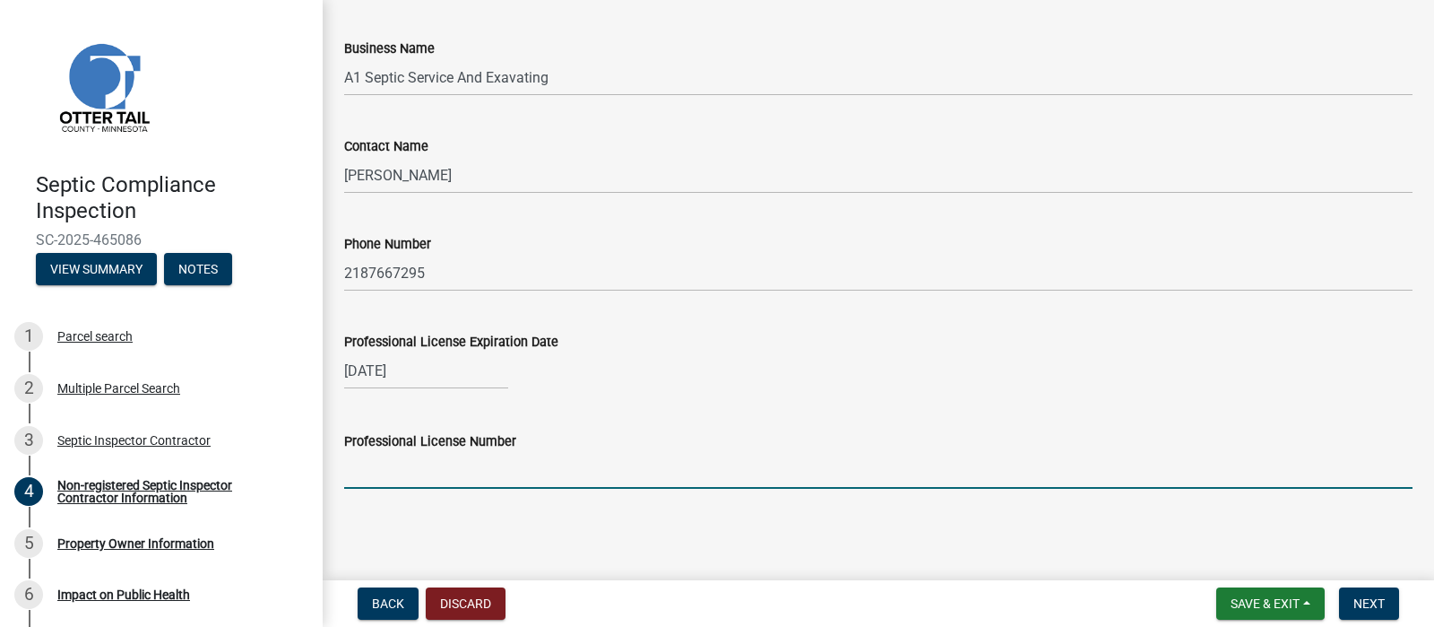
click at [381, 459] on input "Professional License Number" at bounding box center [878, 470] width 1068 height 37
click at [354, 453] on input "l2029" at bounding box center [878, 470] width 1068 height 37
type input "L2029"
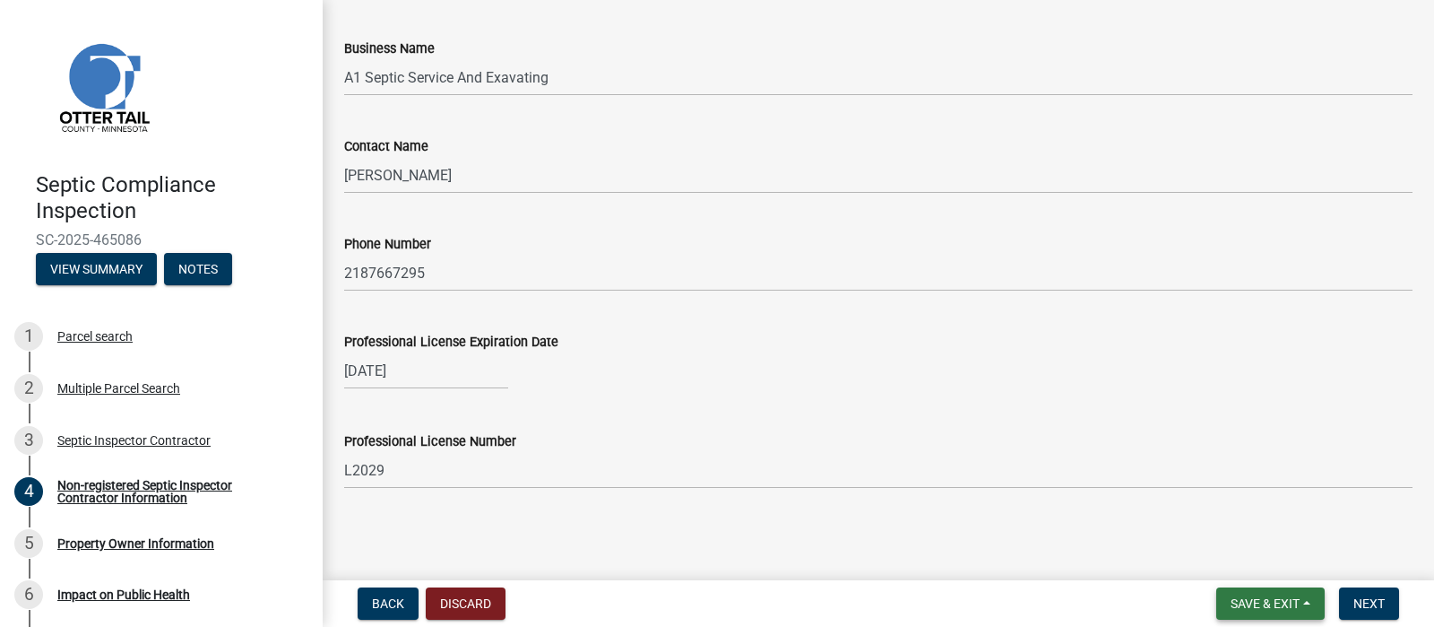
click at [1231, 596] on span "Save & Exit" at bounding box center [1265, 603] width 69 height 14
click at [1181, 484] on button "Save" at bounding box center [1252, 505] width 143 height 43
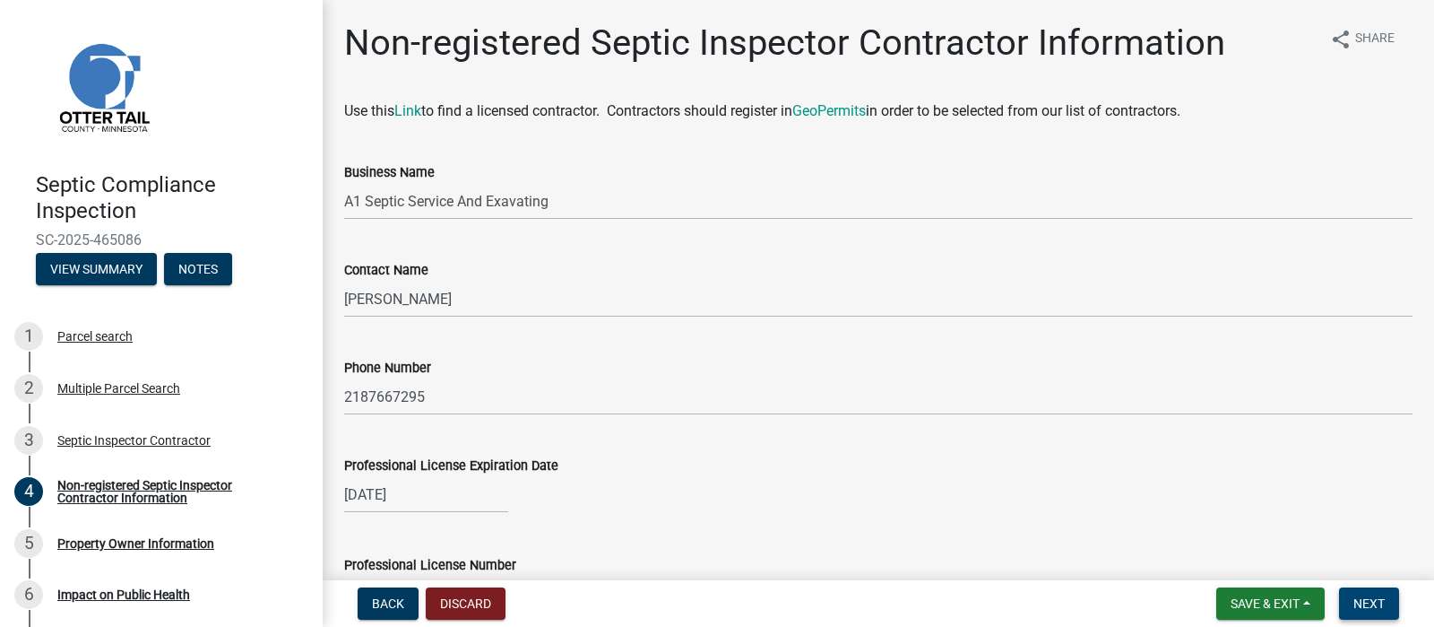
click at [1353, 599] on span "Next" at bounding box center [1368, 603] width 31 height 14
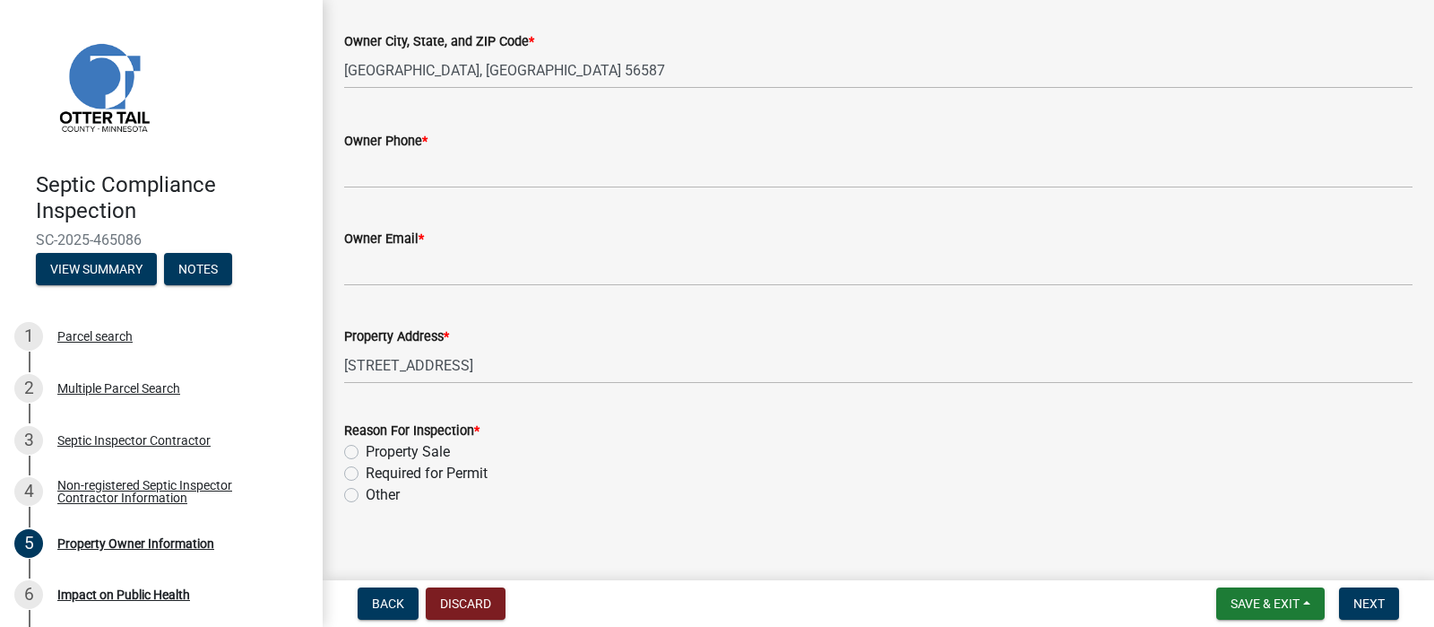
scroll to position [555, 0]
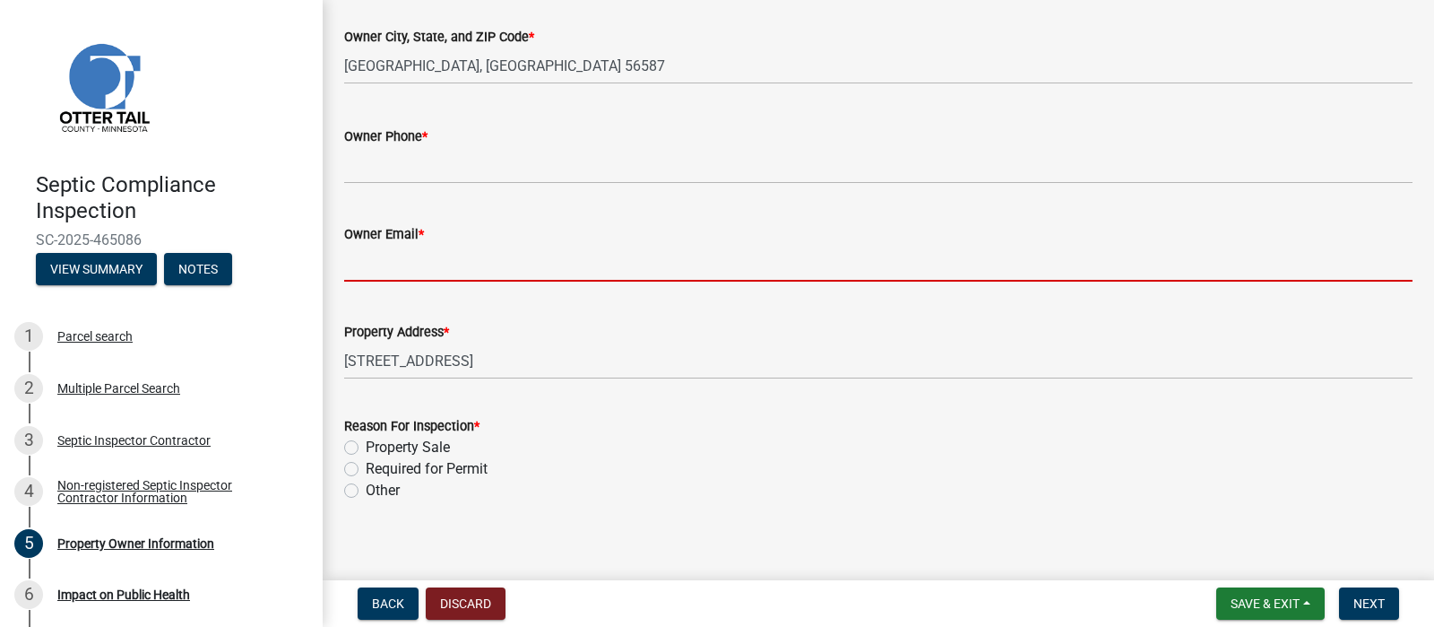
click at [386, 281] on input "Owner Email *" at bounding box center [878, 263] width 1068 height 37
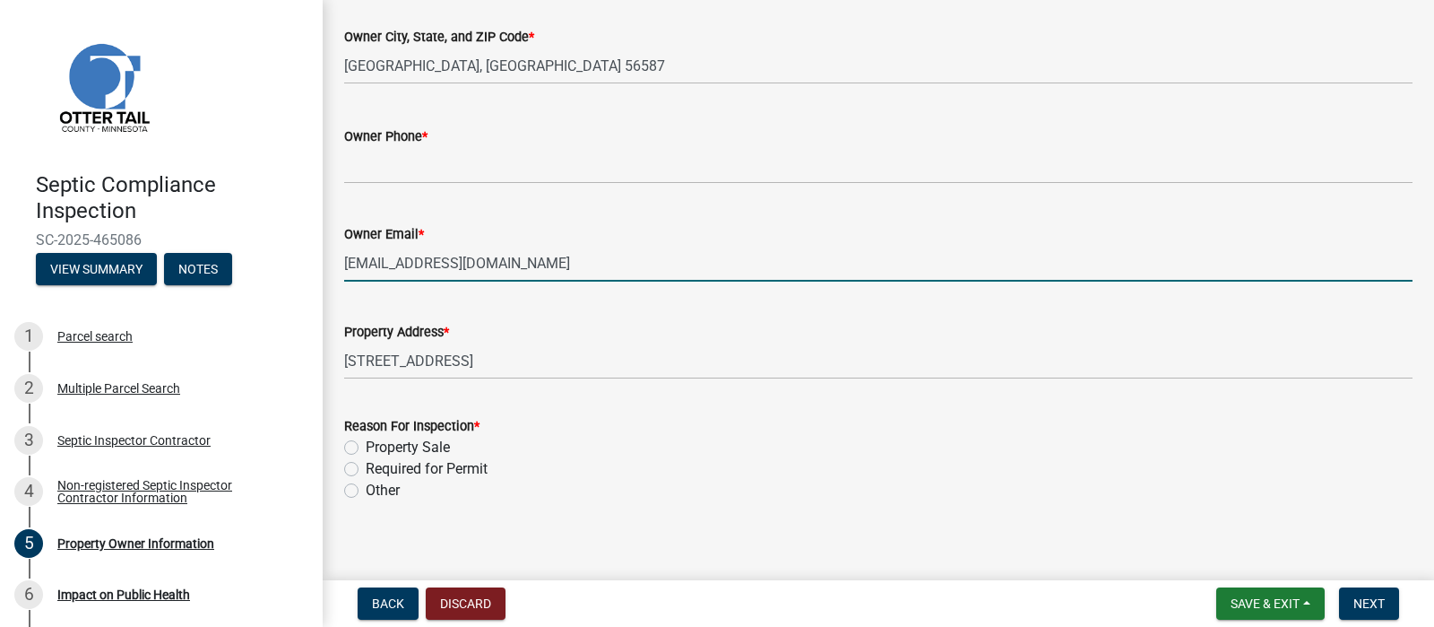
type input "ozzieandharriet@hotmail.com"
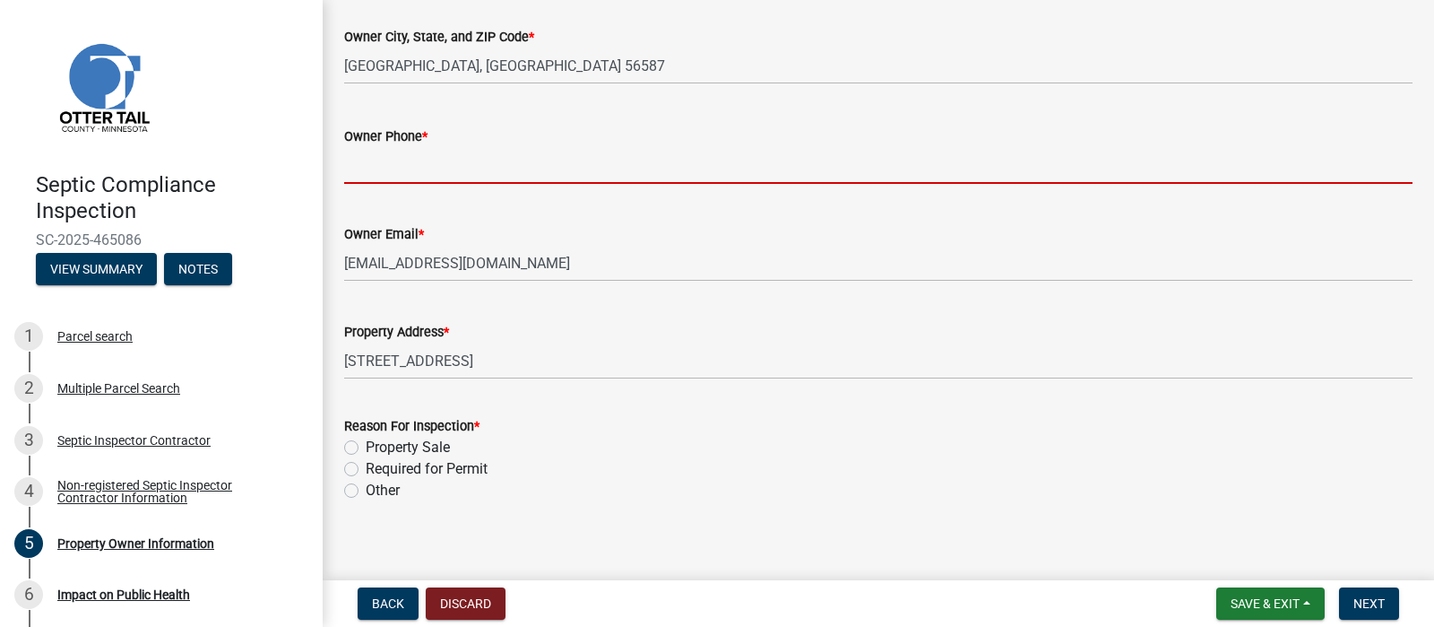
click at [388, 184] on input "Owner Phone *" at bounding box center [878, 165] width 1068 height 37
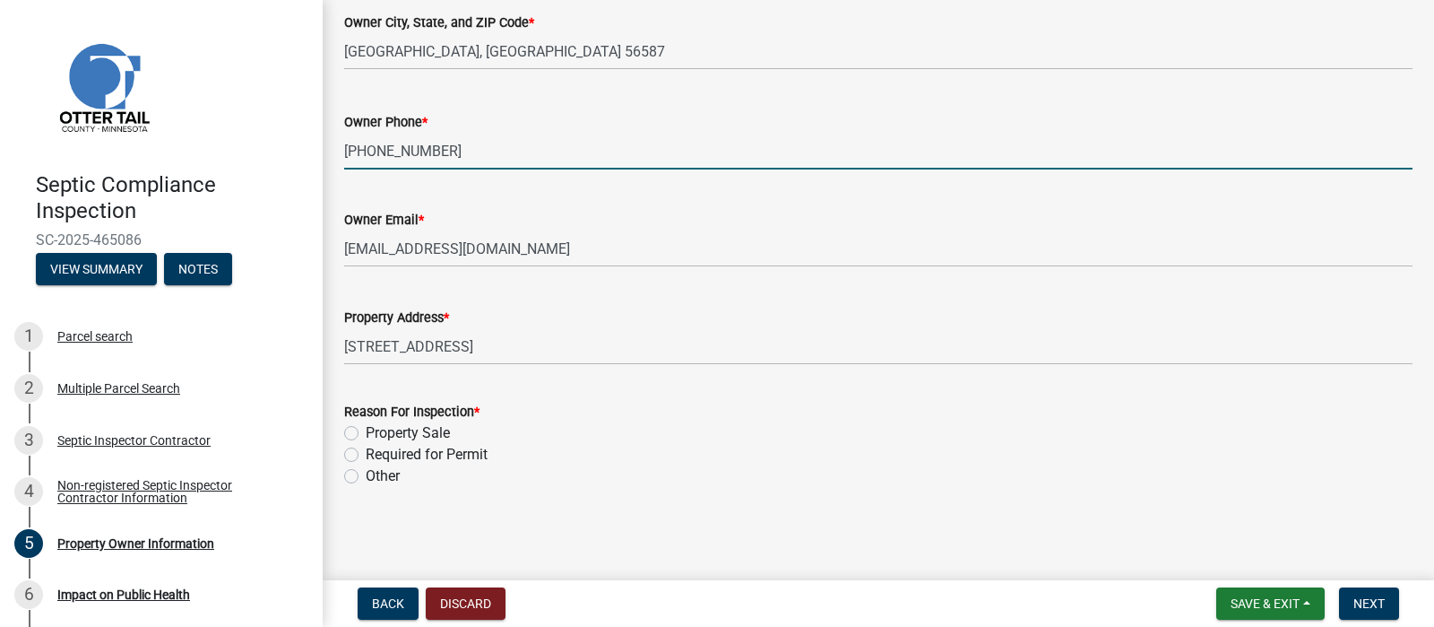
scroll to position [865, 0]
type input "701-367-2473"
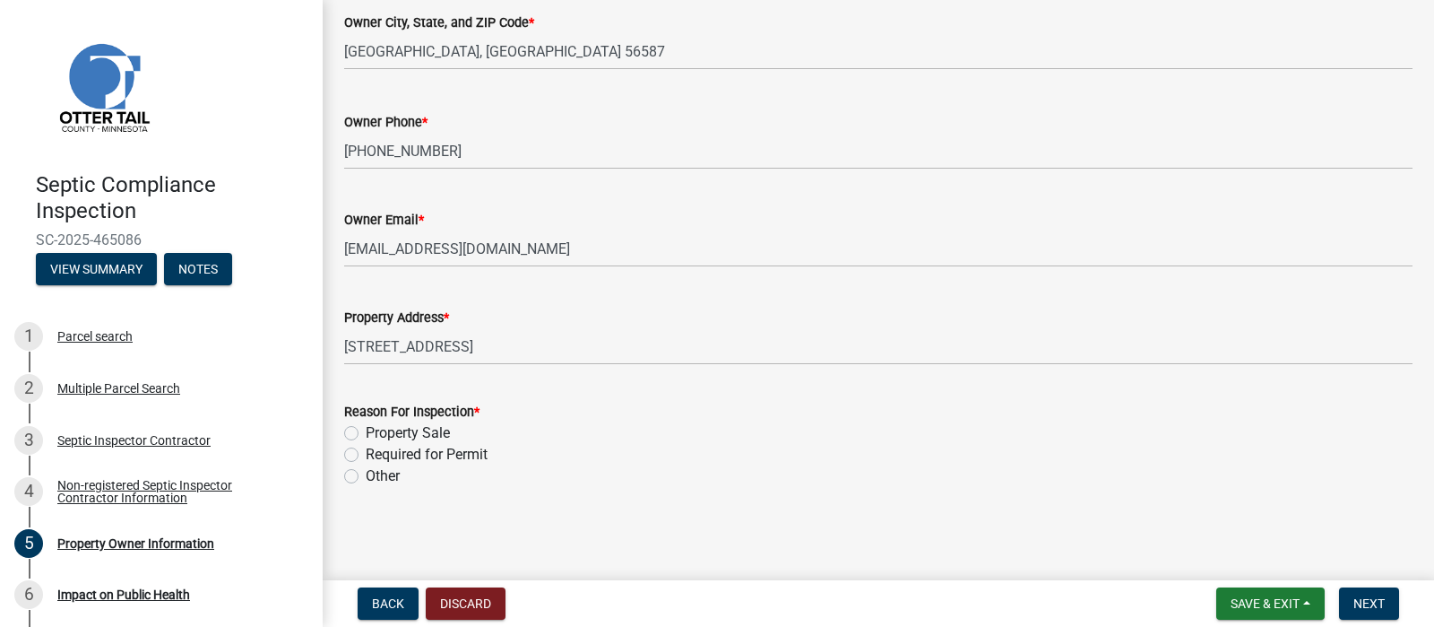
click at [366, 444] on label "Required for Permit" at bounding box center [427, 455] width 122 height 22
click at [366, 444] on input "Required for Permit" at bounding box center [372, 450] width 12 height 12
radio input "true"
click at [1231, 602] on span "Save & Exit" at bounding box center [1265, 603] width 69 height 14
click at [1183, 485] on button "Save" at bounding box center [1252, 505] width 143 height 43
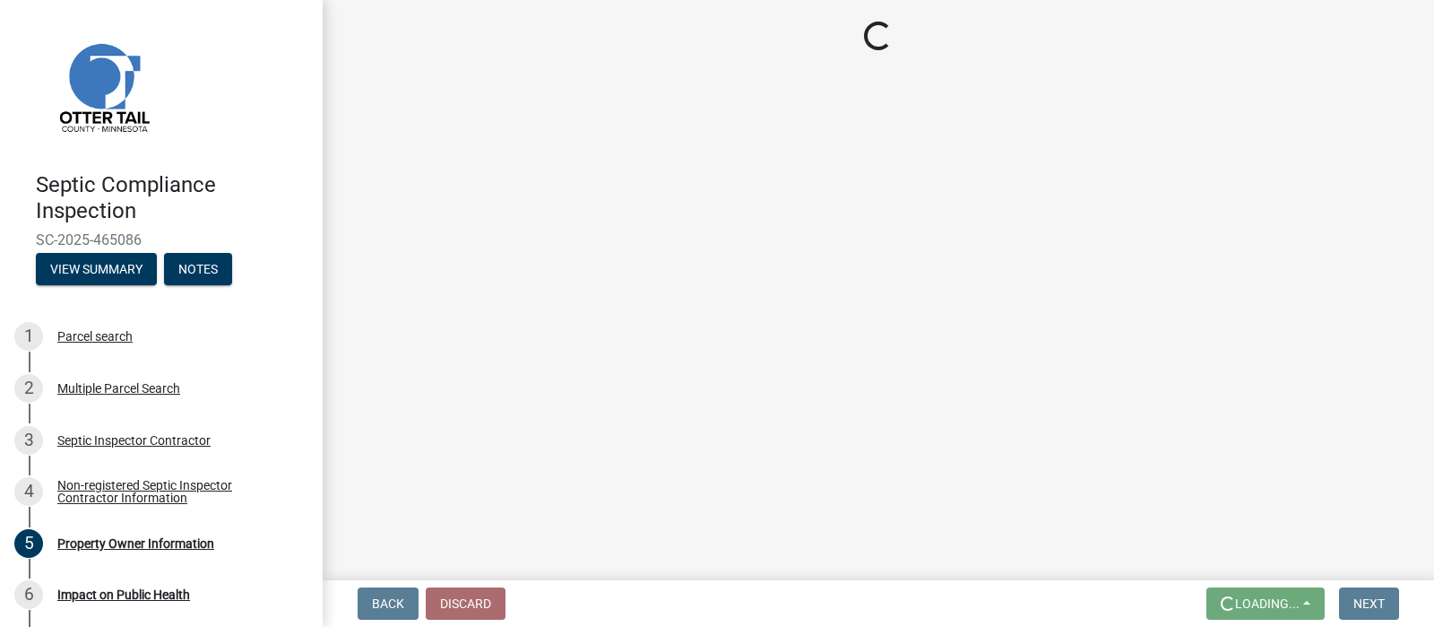
scroll to position [0, 0]
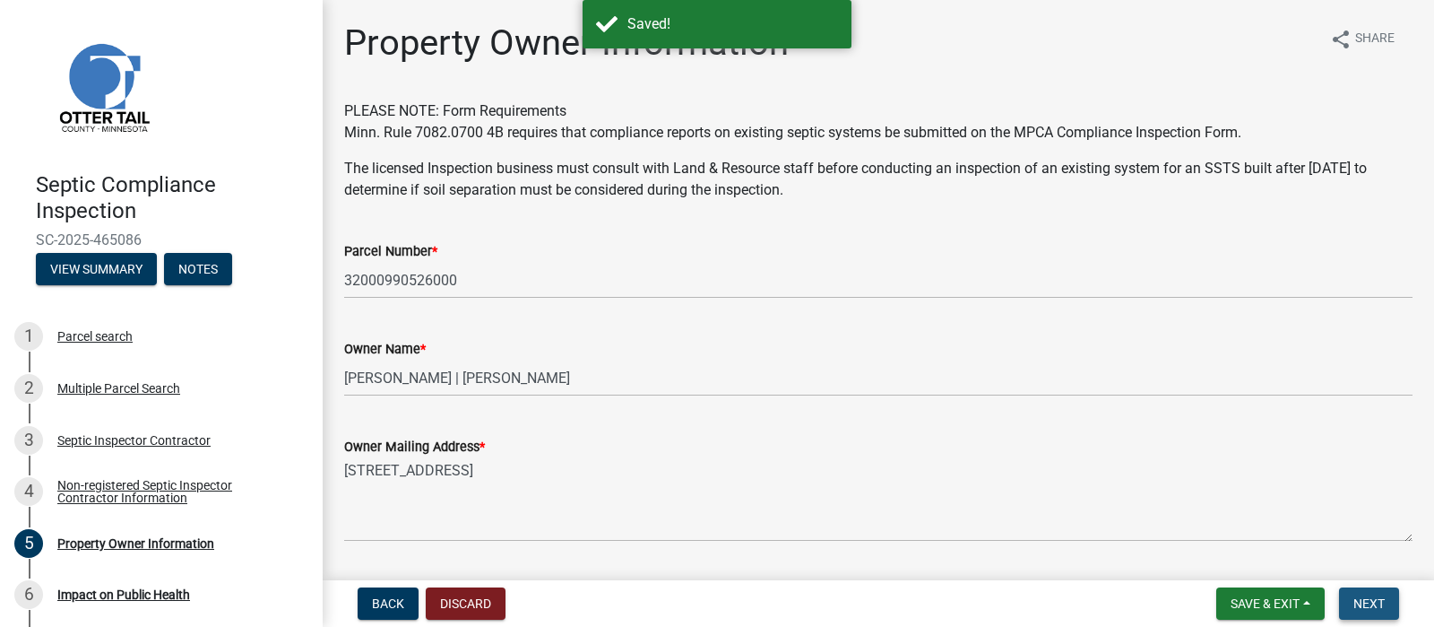
click at [1353, 596] on span "Next" at bounding box center [1368, 603] width 31 height 14
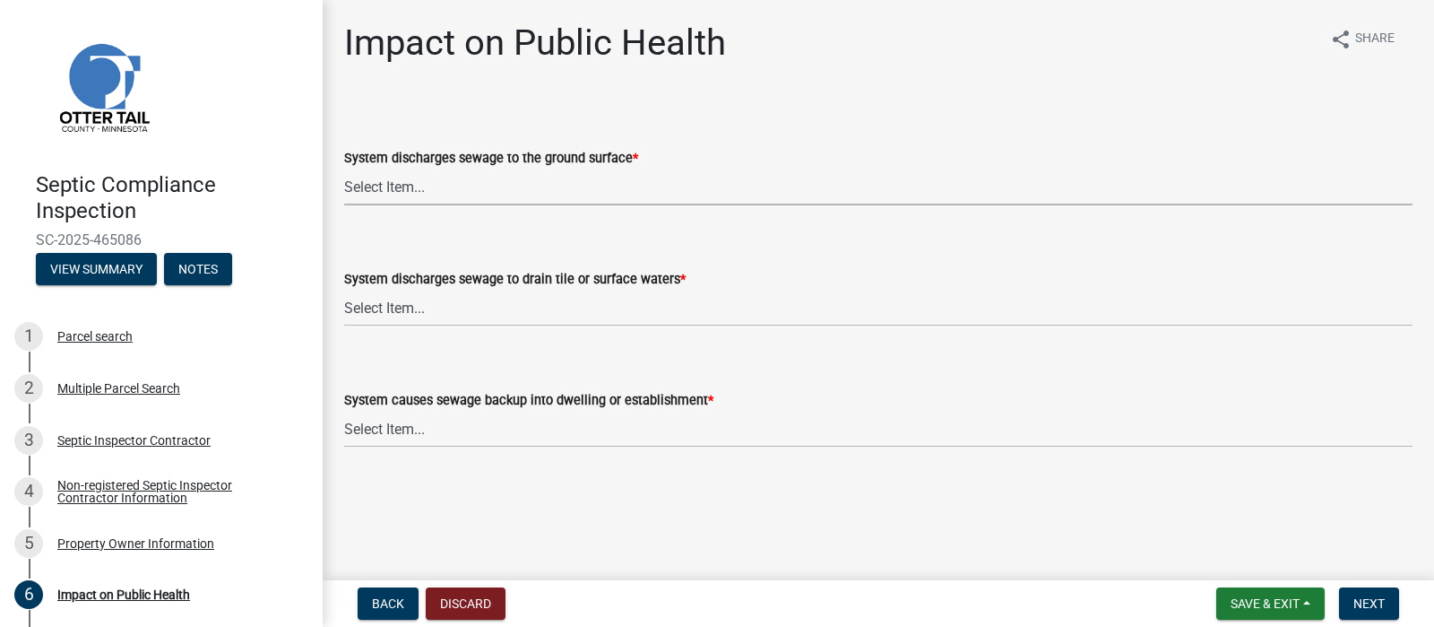
click at [443, 205] on select "Select Item... Yes No" at bounding box center [878, 187] width 1068 height 37
click at [350, 205] on select "Select Item... Yes No" at bounding box center [878, 187] width 1068 height 37
select select "9c5ef684-d0d4-4879-ab12-905ddbd81a72"
click at [446, 326] on select "Select Item... Yes No" at bounding box center [878, 308] width 1068 height 37
click at [350, 326] on select "Select Item... Yes No" at bounding box center [878, 308] width 1068 height 37
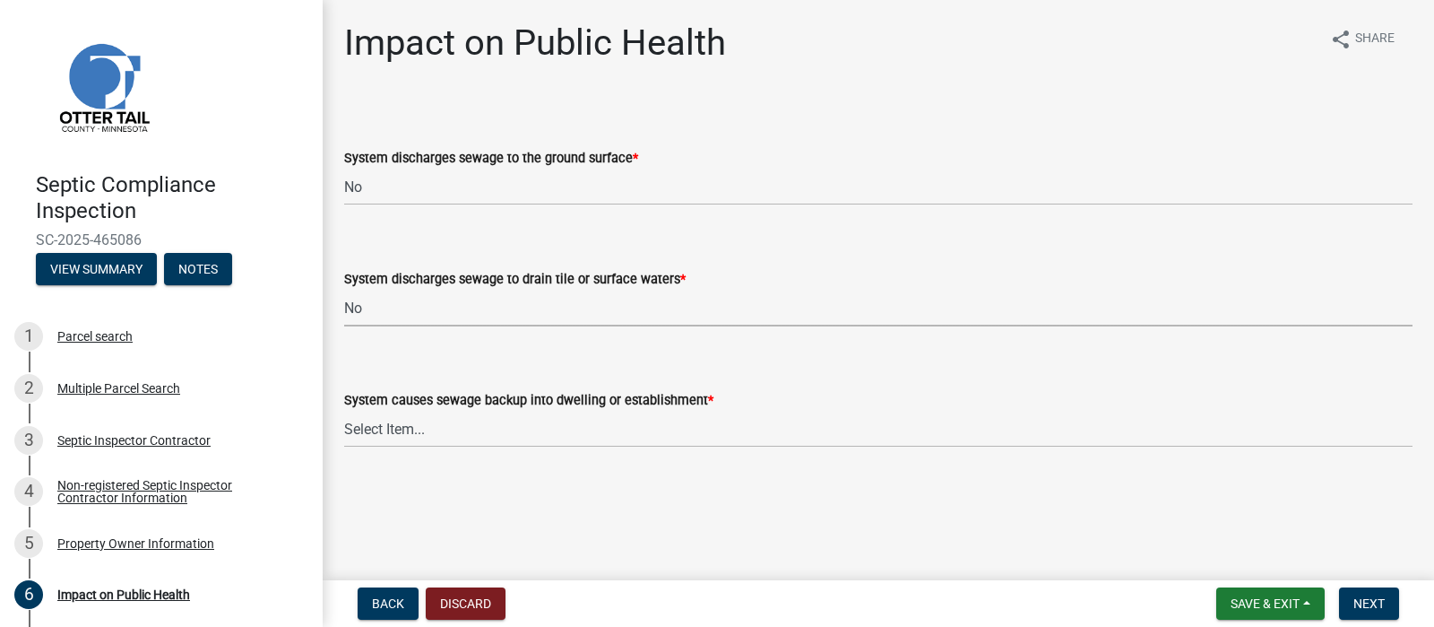
select select "7d491a2b-e9f0-4952-b474-53ca749b22af"
click at [445, 447] on select "Select Item... Yes No" at bounding box center [878, 429] width 1068 height 37
click at [350, 432] on select "Select Item... Yes No" at bounding box center [878, 429] width 1068 height 37
select select "6e07b46b-a403-4f3e-b4fc-218acc732c01"
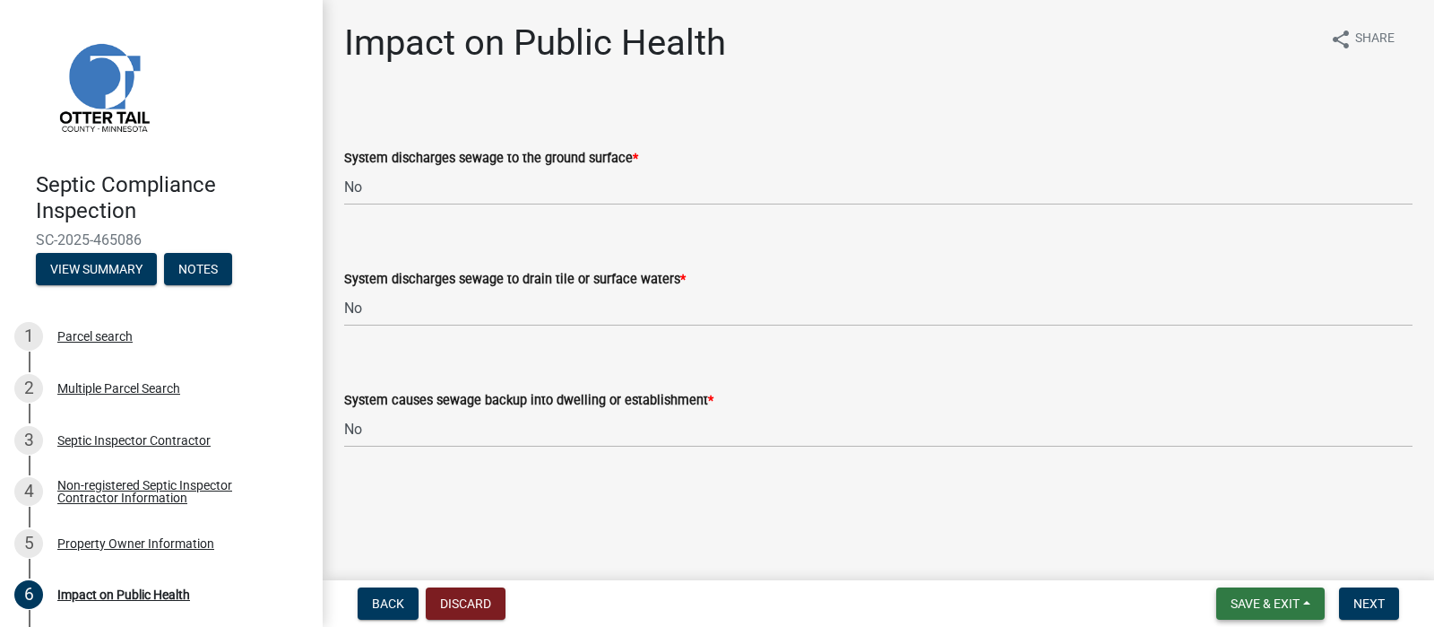
click at [1231, 599] on span "Save & Exit" at bounding box center [1265, 603] width 69 height 14
click at [1181, 484] on button "Save" at bounding box center [1252, 505] width 143 height 43
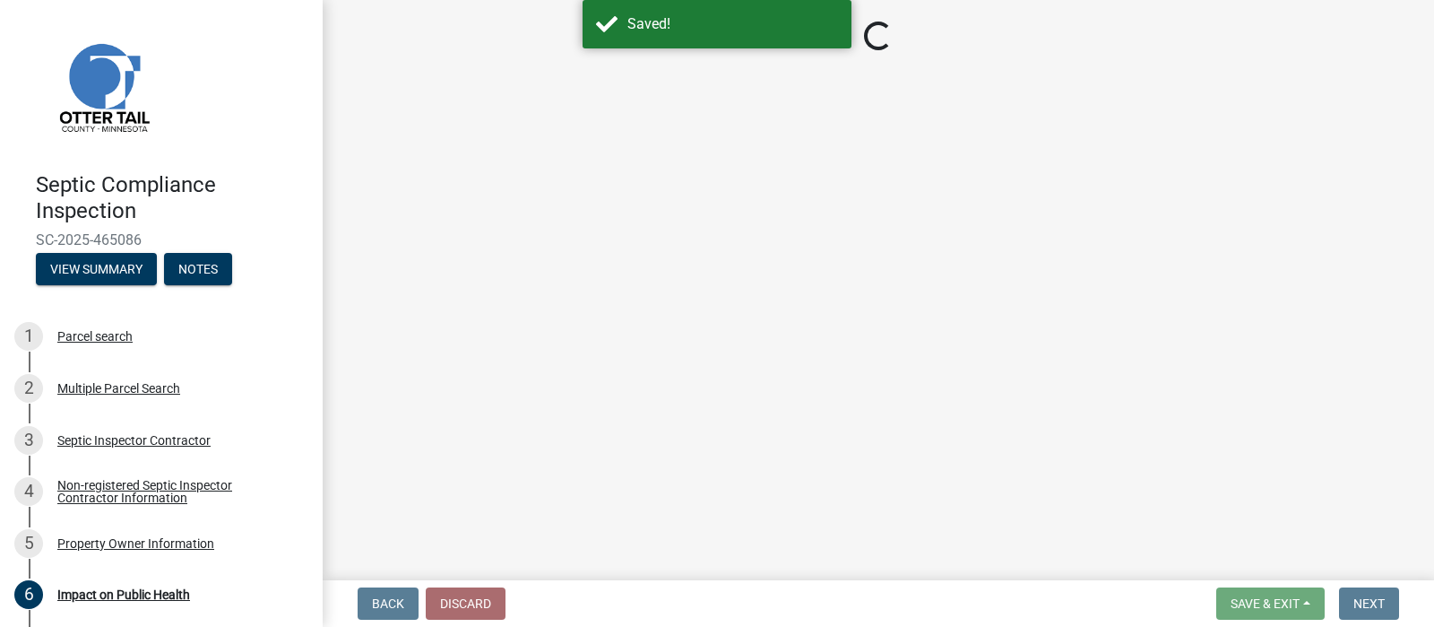
select select "9c5ef684-d0d4-4879-ab12-905ddbd81a72"
select select "7d491a2b-e9f0-4952-b474-53ca749b22af"
select select "6e07b46b-a403-4f3e-b4fc-218acc732c01"
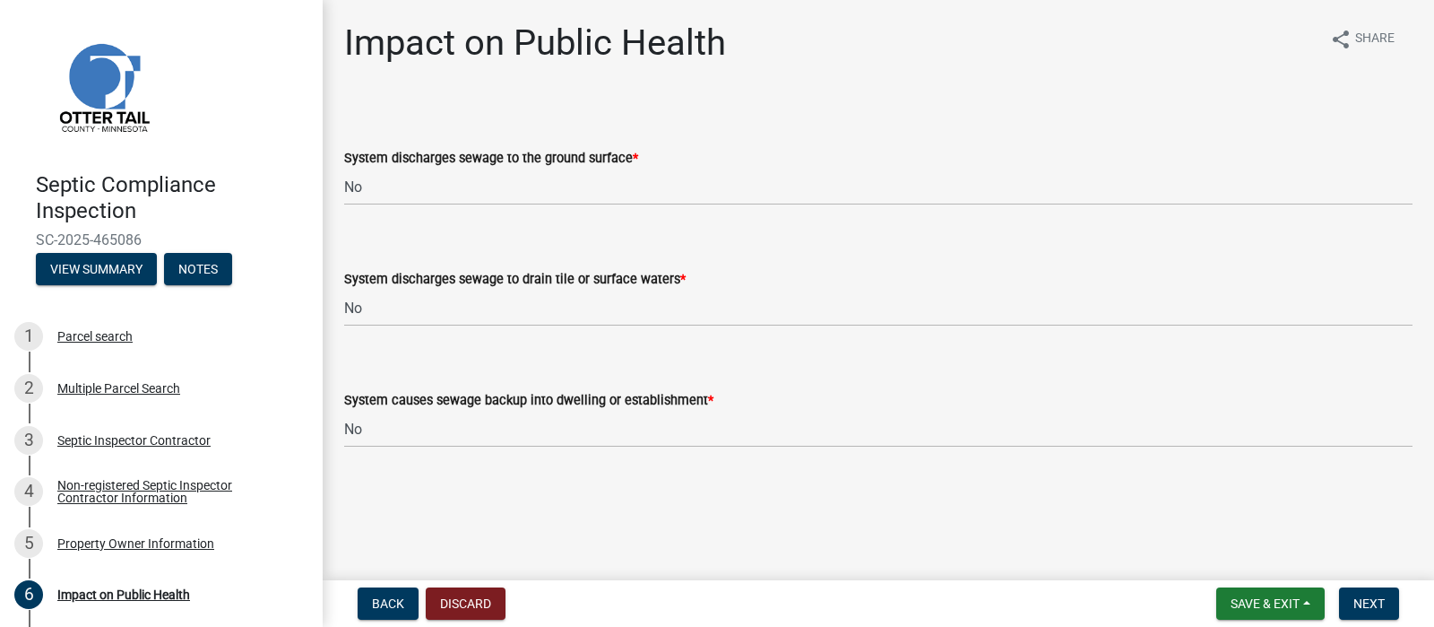
scroll to position [79, 0]
click at [1353, 599] on span "Next" at bounding box center [1368, 603] width 31 height 14
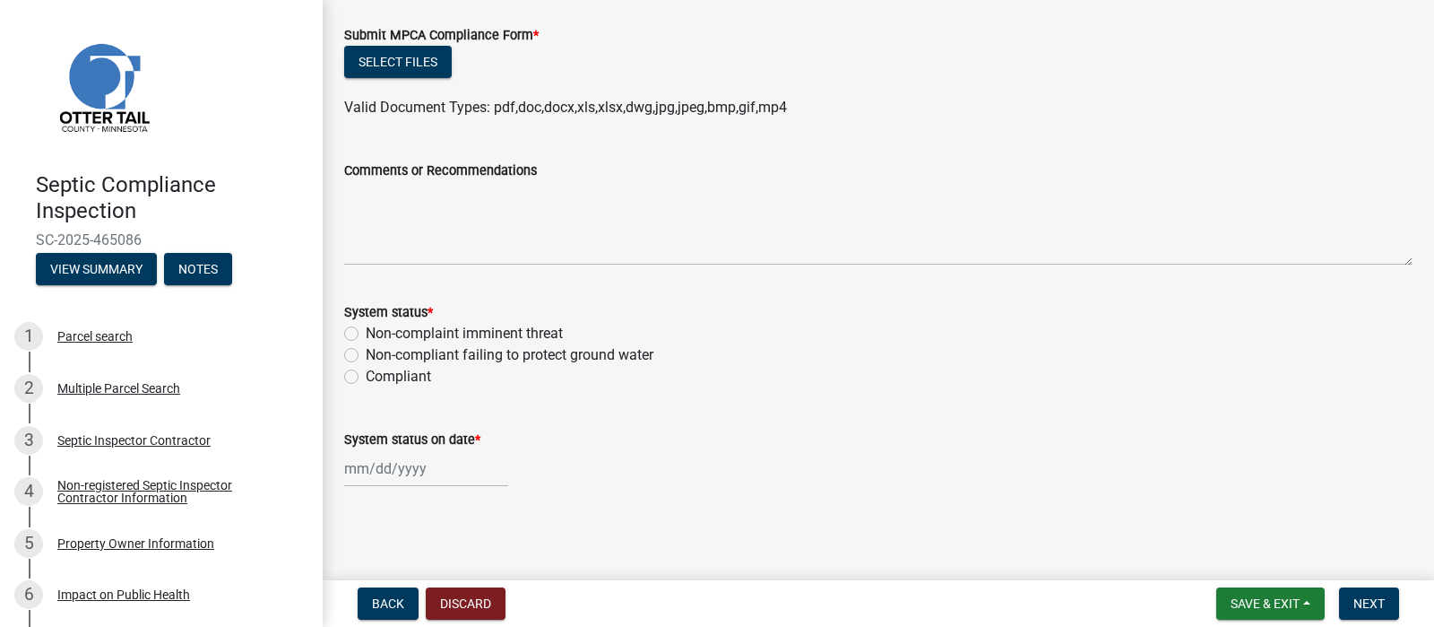
scroll to position [195, 0]
click at [366, 387] on label "Compliant" at bounding box center [398, 377] width 65 height 22
click at [366, 377] on input "Compliant" at bounding box center [372, 372] width 12 height 12
radio input "true"
click at [374, 487] on div at bounding box center [426, 468] width 164 height 37
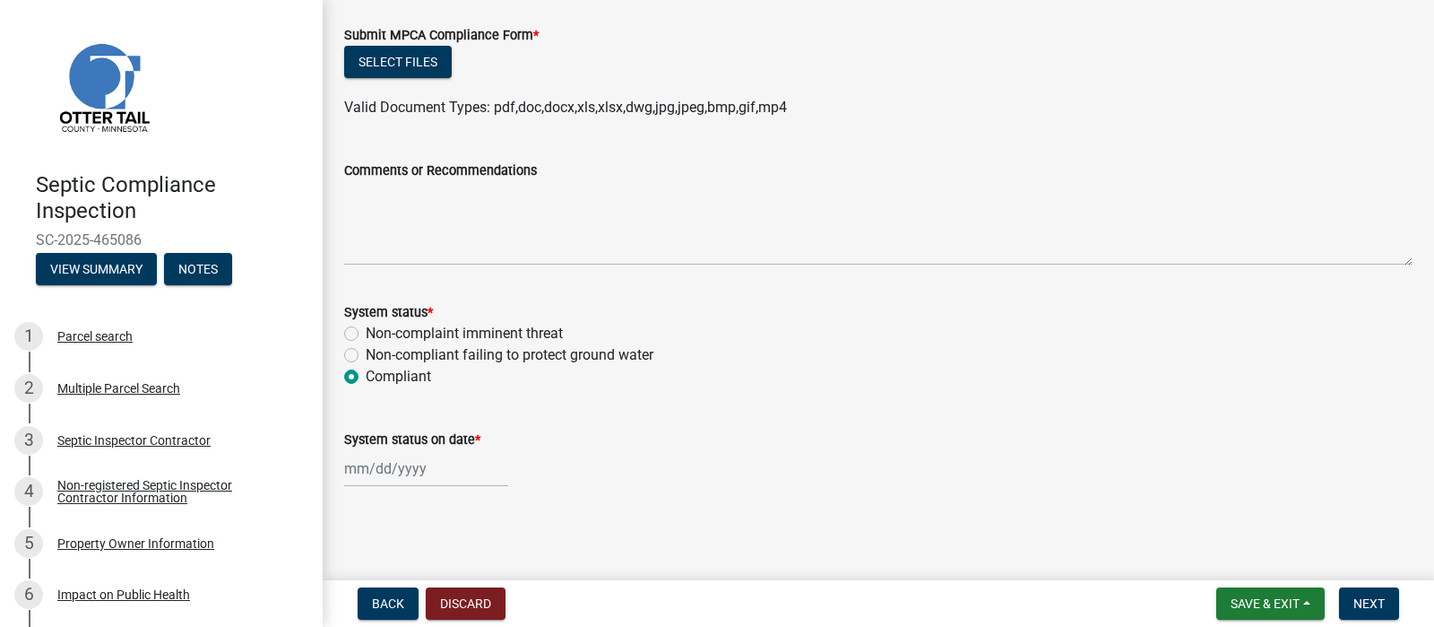
select select "8"
select select "2025"
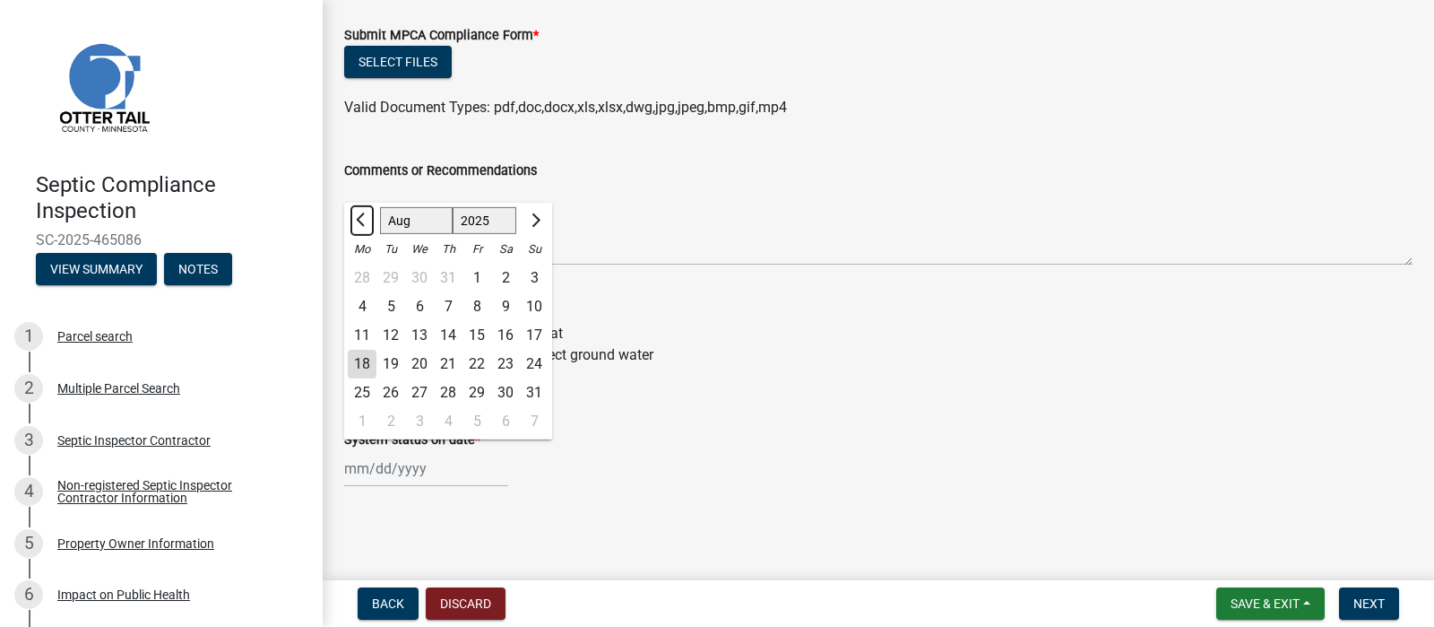
click at [368, 213] on span "Previous month" at bounding box center [362, 219] width 13 height 13
select select "7"
click at [405, 378] on div "22" at bounding box center [390, 364] width 29 height 29
type input "[DATE]"
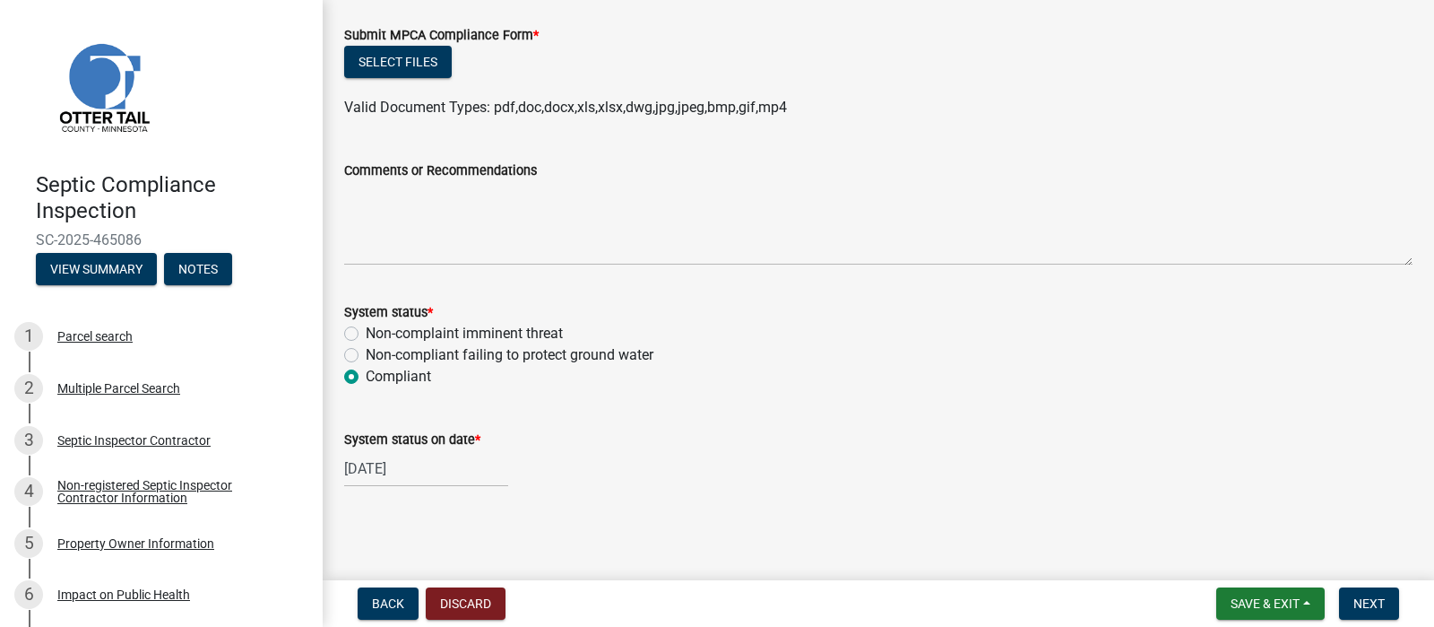
scroll to position [251, 0]
click at [1240, 607] on button "Save & Exit" at bounding box center [1270, 603] width 108 height 32
click at [1181, 484] on button "Save" at bounding box center [1252, 505] width 143 height 43
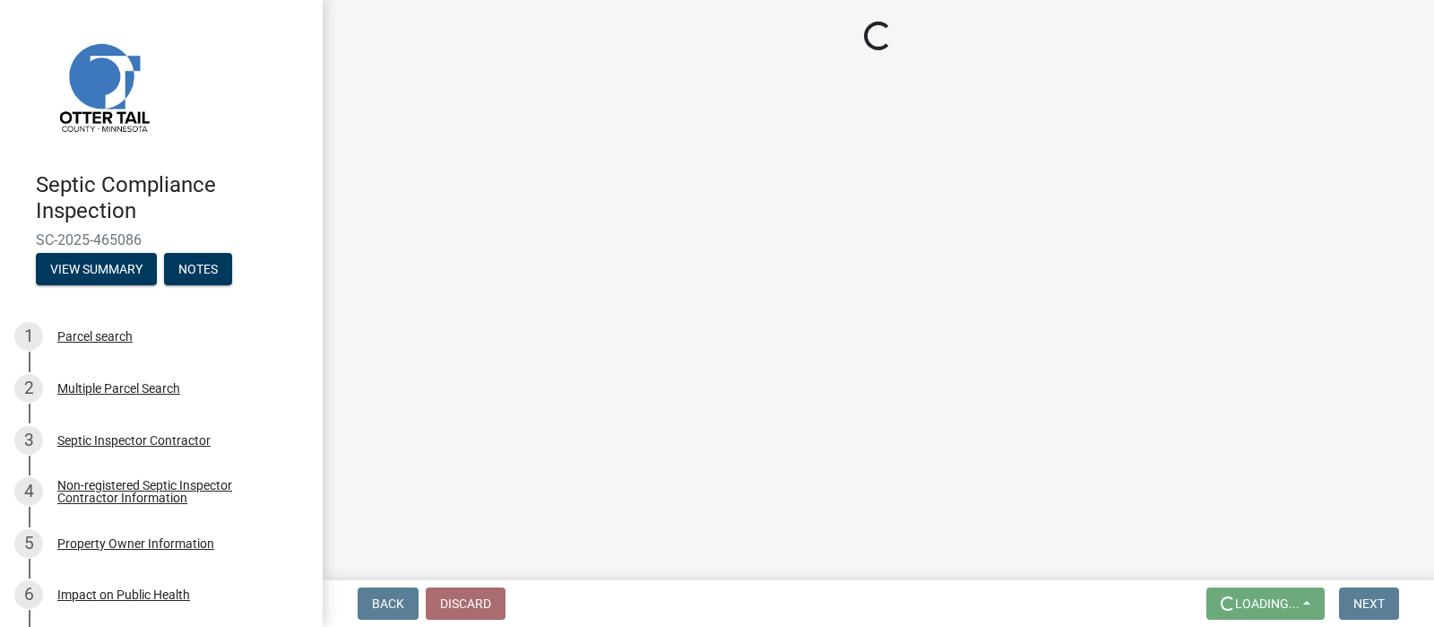
scroll to position [0, 0]
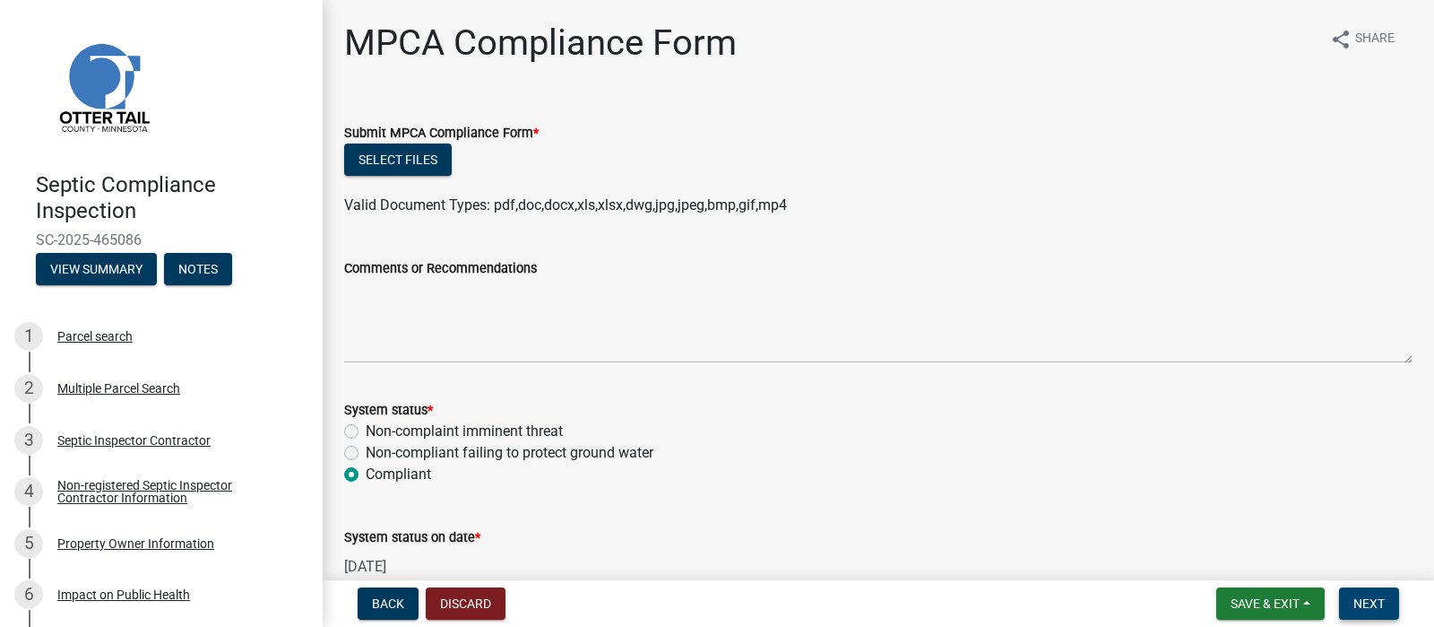
click at [1353, 596] on span "Next" at bounding box center [1368, 603] width 31 height 14
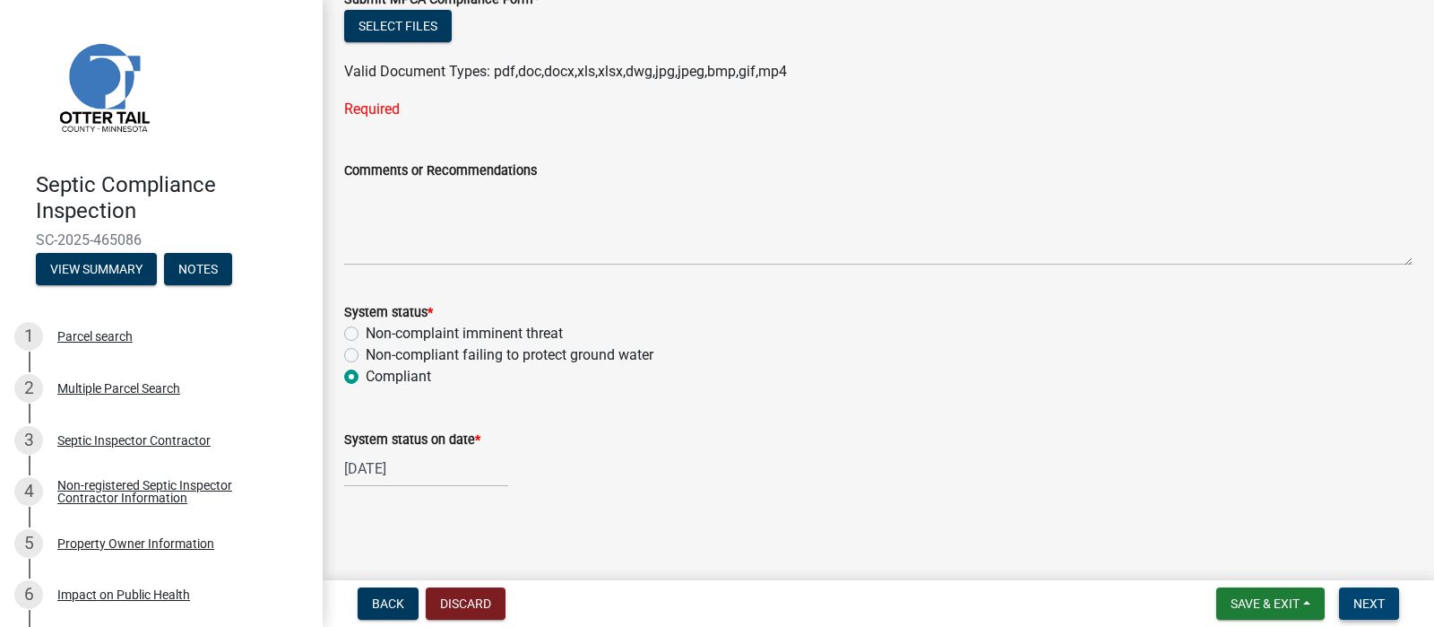
scroll to position [135, 0]
click at [417, 42] on button "Select files" at bounding box center [398, 26] width 108 height 32
click at [418, 42] on button "Select files" at bounding box center [398, 26] width 108 height 32
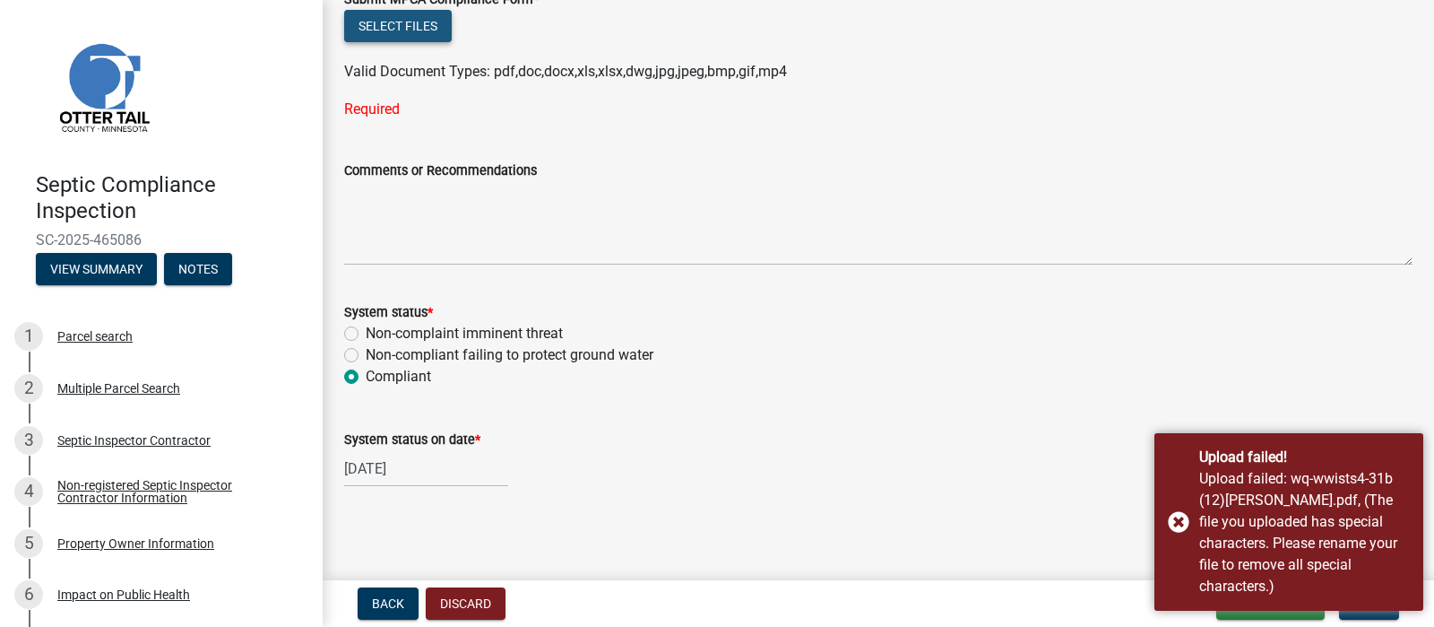
click at [442, 42] on button "Select files" at bounding box center [398, 26] width 108 height 32
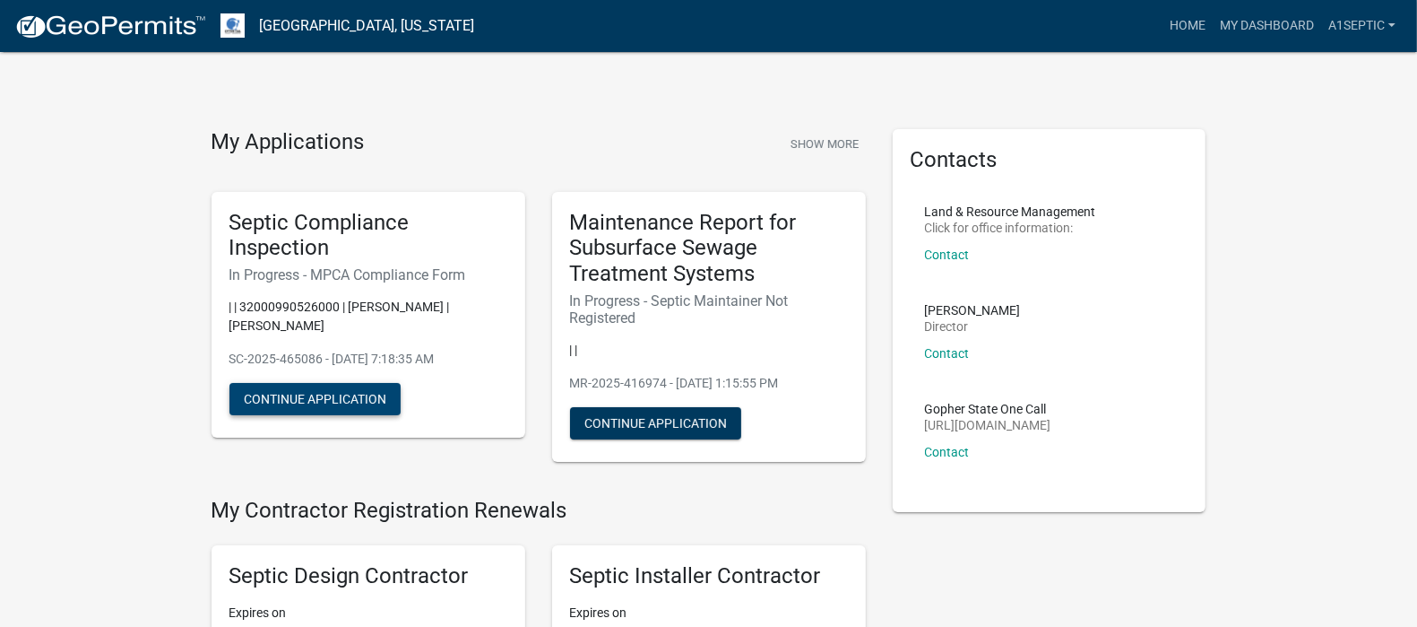
click at [355, 415] on button "Continue Application" at bounding box center [314, 399] width 171 height 32
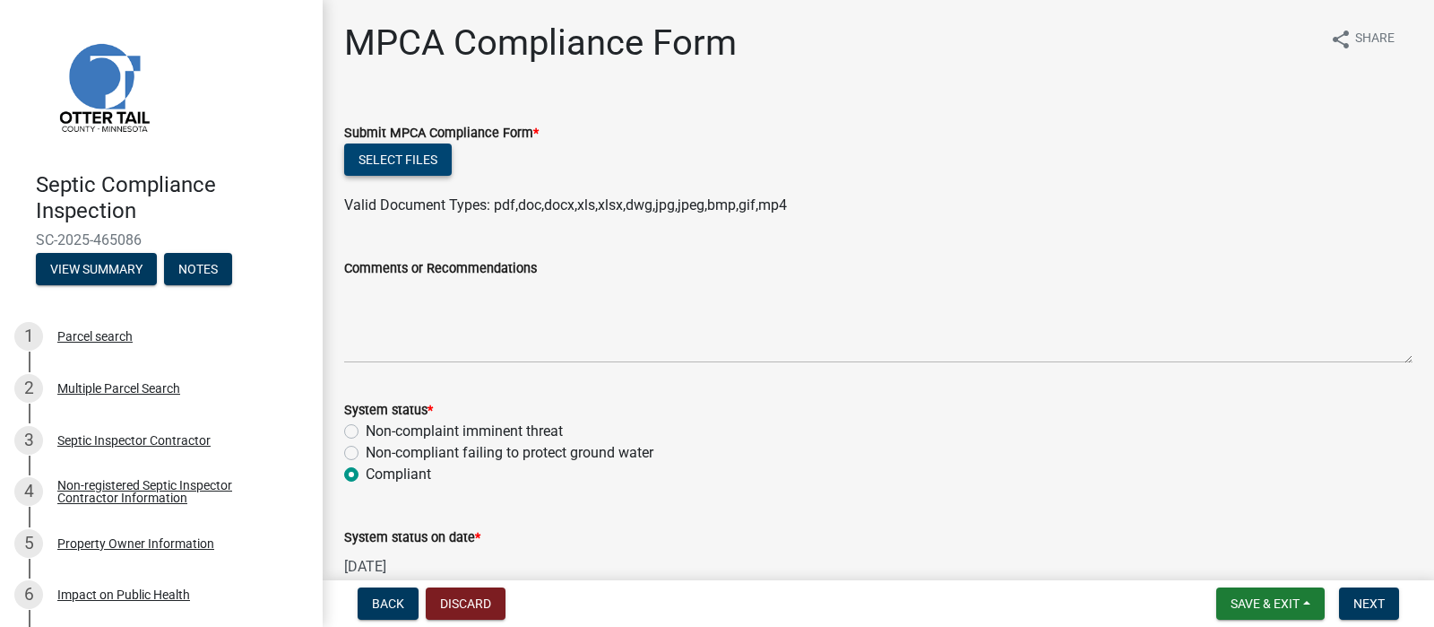
click at [399, 176] on button "Select files" at bounding box center [398, 159] width 108 height 32
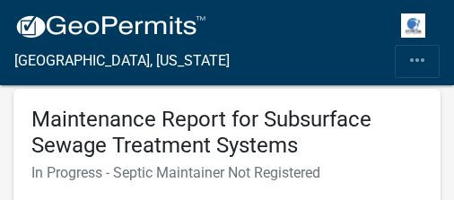
scroll to position [326, 0]
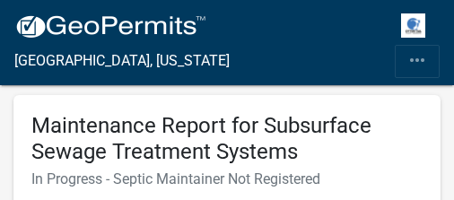
click at [166, 44] on button "Continue Application" at bounding box center [116, 28] width 171 height 32
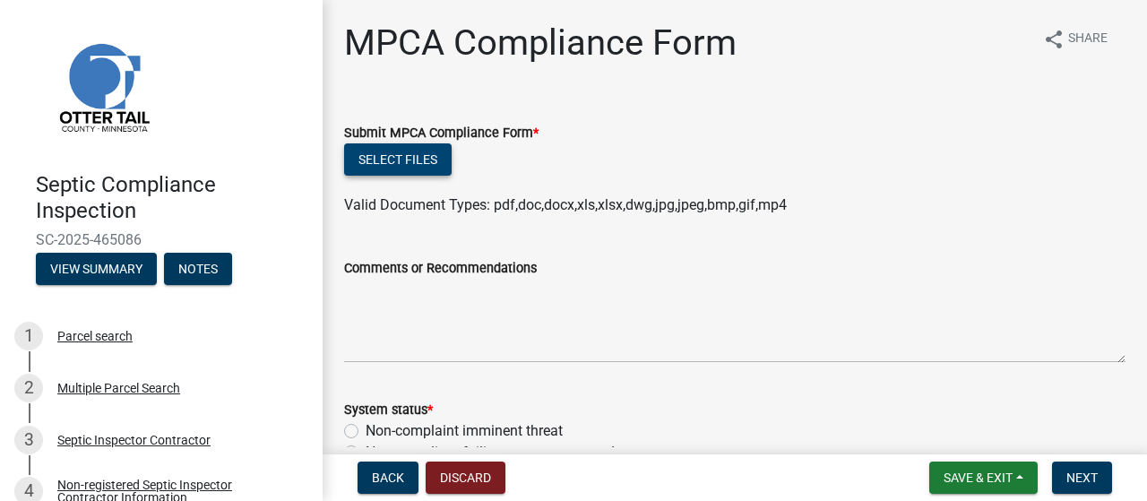
click at [436, 176] on button "Select files" at bounding box center [398, 159] width 108 height 32
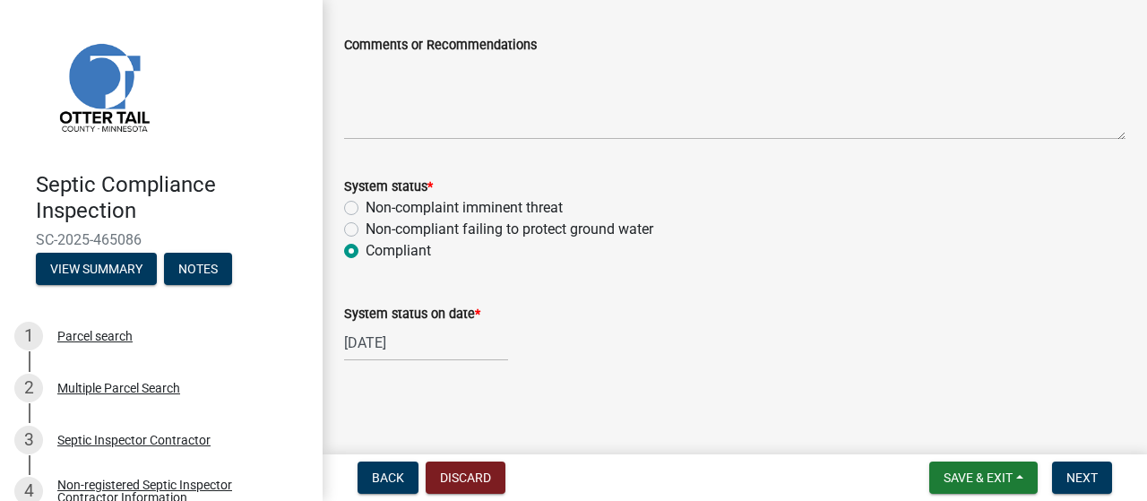
scroll to position [390, 0]
click at [944, 474] on span "Save & Exit" at bounding box center [978, 478] width 69 height 14
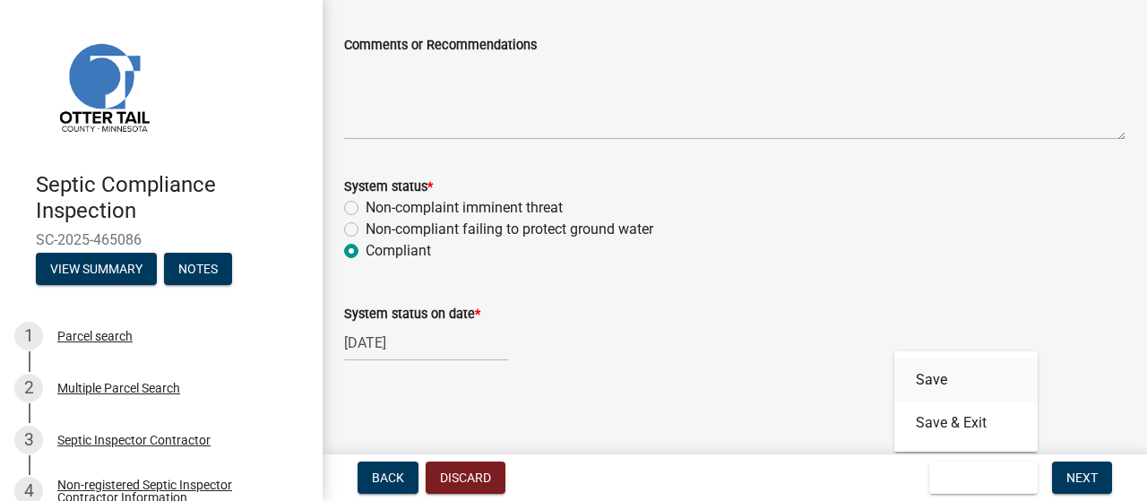
click at [894, 359] on button "Save" at bounding box center [965, 380] width 143 height 43
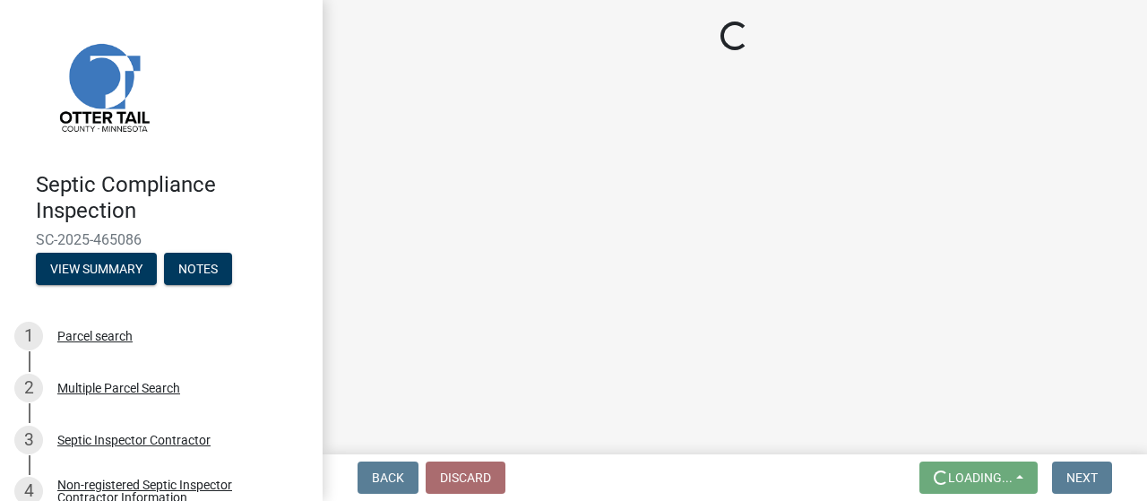
scroll to position [0, 0]
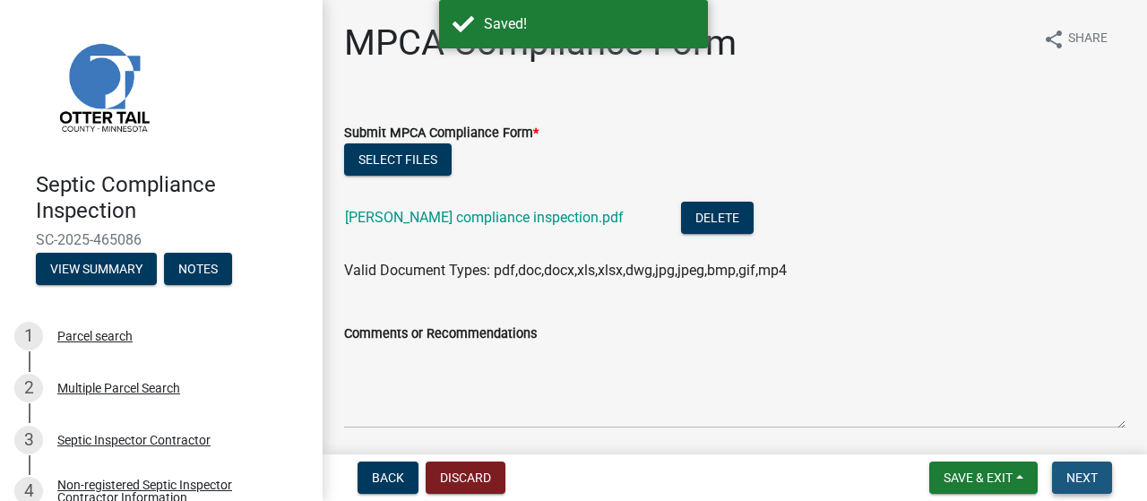
click at [1067, 471] on span "Next" at bounding box center [1082, 478] width 31 height 14
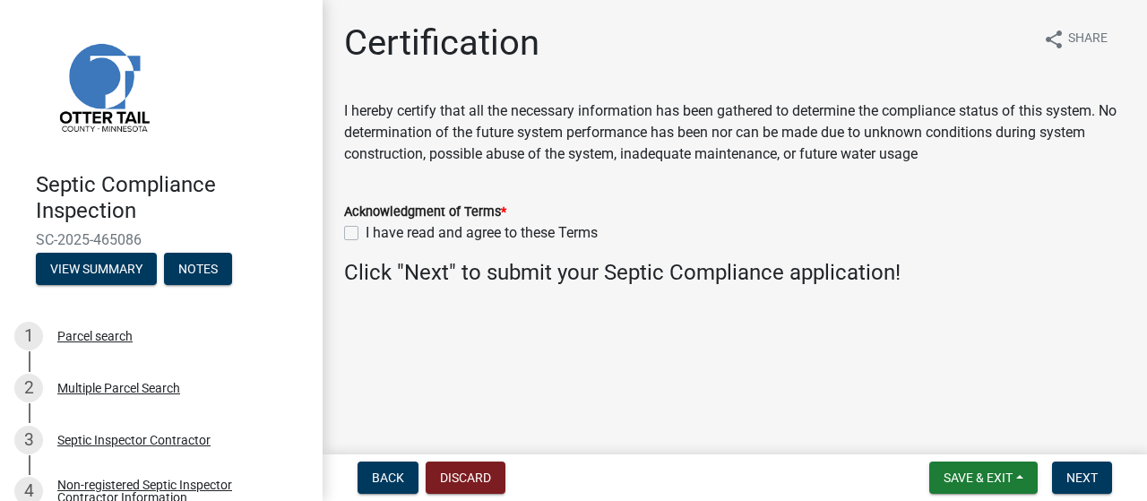
scroll to position [29, 0]
